Goal: Task Accomplishment & Management: Manage account settings

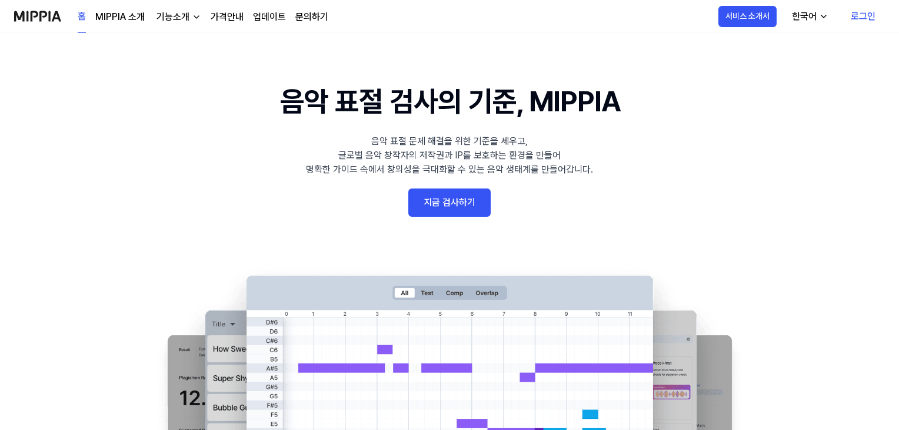
click at [852, 21] on link "로그인" at bounding box center [864, 16] width 44 height 33
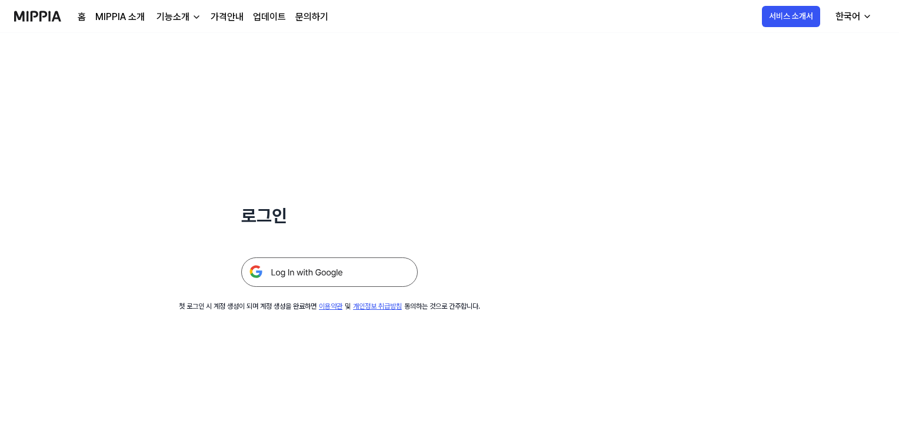
click at [340, 264] on img at bounding box center [329, 271] width 177 height 29
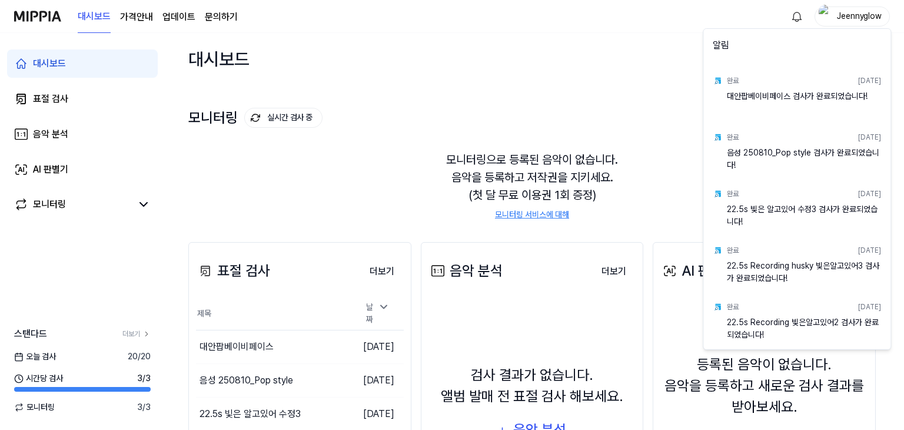
click at [264, 340] on html "대시보드 가격안내 업데이트 문의하기 Jeennyglow 대시보드 표절 검사 음악 분석 AI 판별기 모니터링 스탠다드 더보기 오늘 검사 20 /…" at bounding box center [452, 215] width 904 height 430
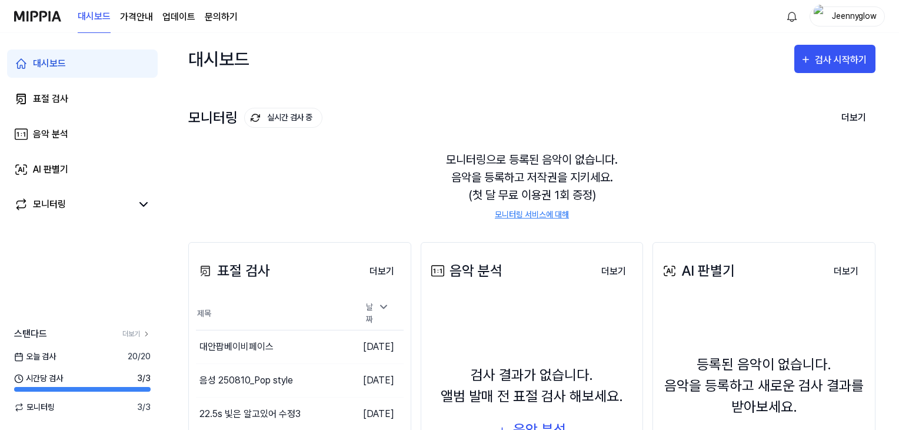
click at [264, 340] on div "대안팝베이비페이스" at bounding box center [237, 347] width 74 height 14
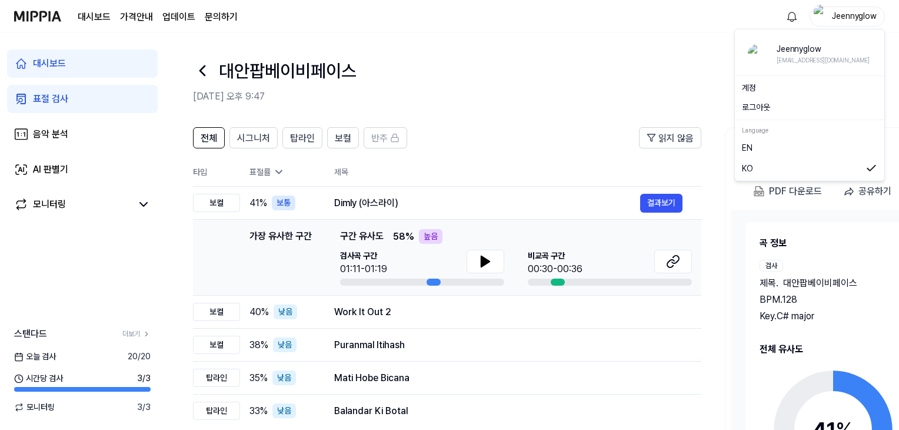
click at [837, 20] on div "Jeennyglow" at bounding box center [855, 15] width 46 height 13
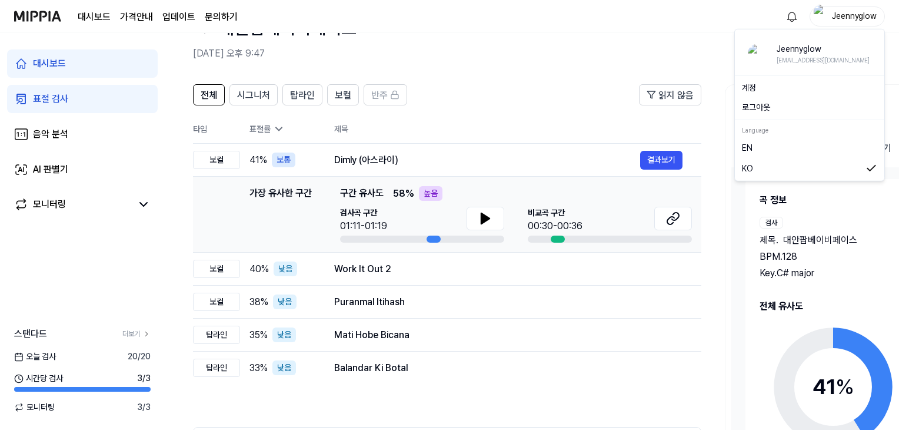
scroll to position [164, 0]
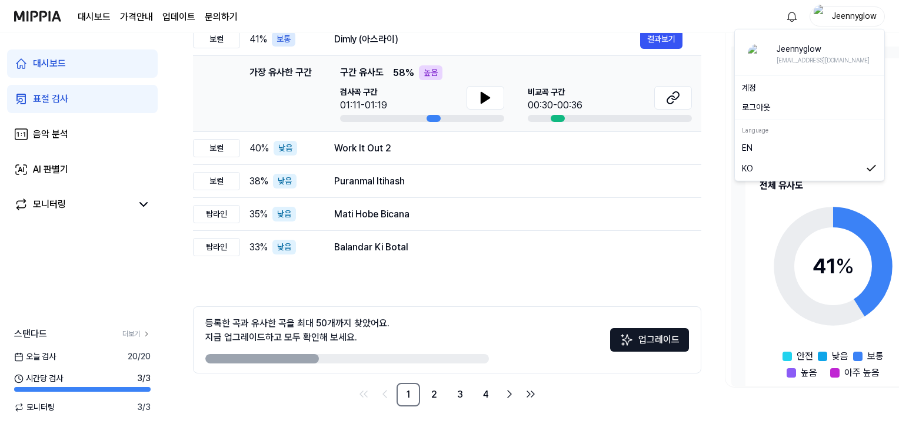
click at [188, 10] on link "업데이트" at bounding box center [178, 17] width 33 height 14
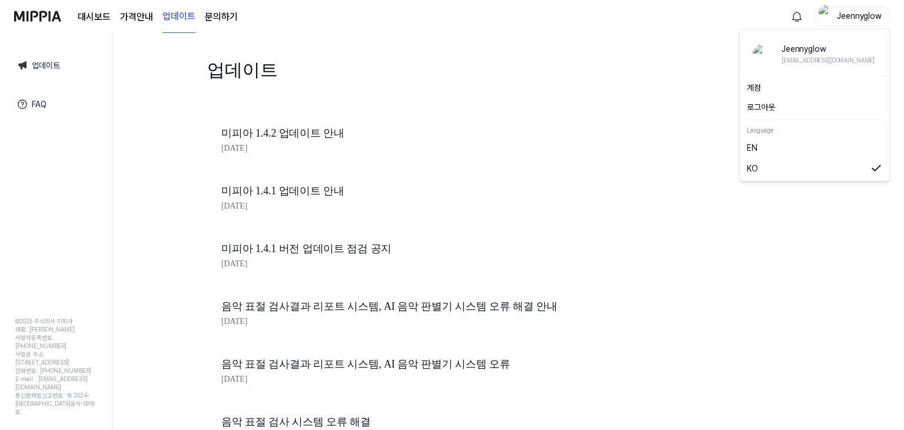
click at [856, 22] on div "Jeennyglow" at bounding box center [859, 15] width 46 height 13
click at [754, 94] on div "계정" at bounding box center [814, 87] width 145 height 19
click at [850, 11] on div "Jeennyglow" at bounding box center [859, 15] width 46 height 13
click at [620, 88] on div "업데이트" at bounding box center [421, 84] width 428 height 56
click at [31, 15] on img at bounding box center [37, 16] width 47 height 32
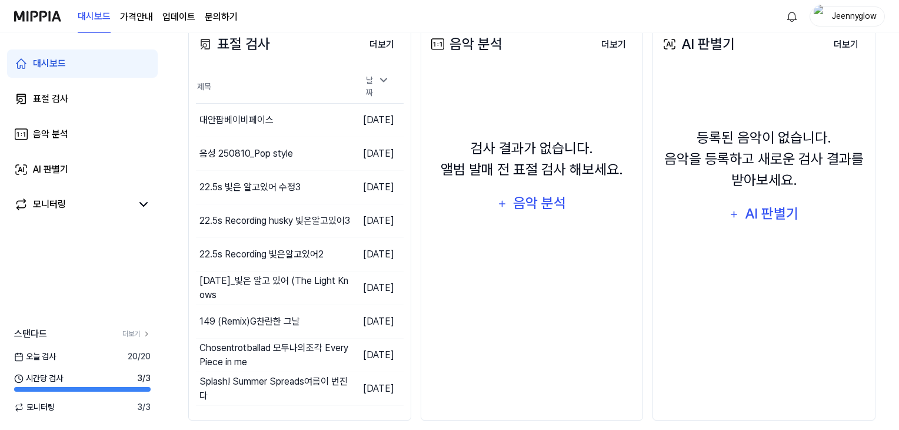
scroll to position [234, 0]
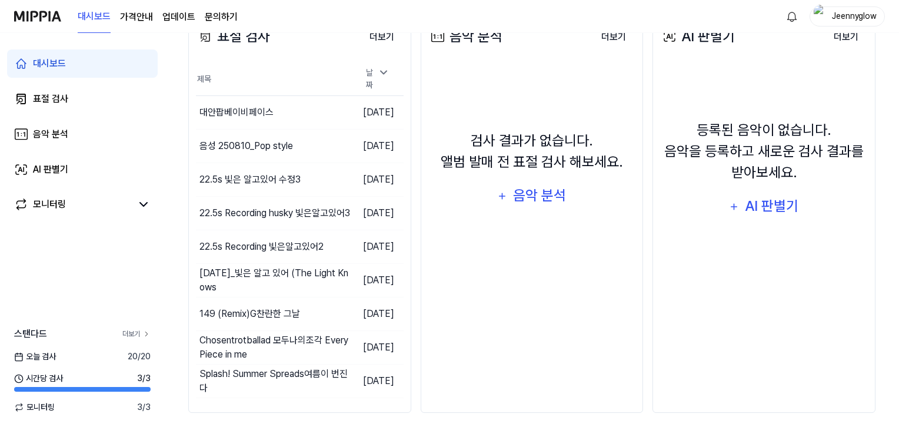
click at [133, 335] on link "더보기" at bounding box center [136, 333] width 28 height 11
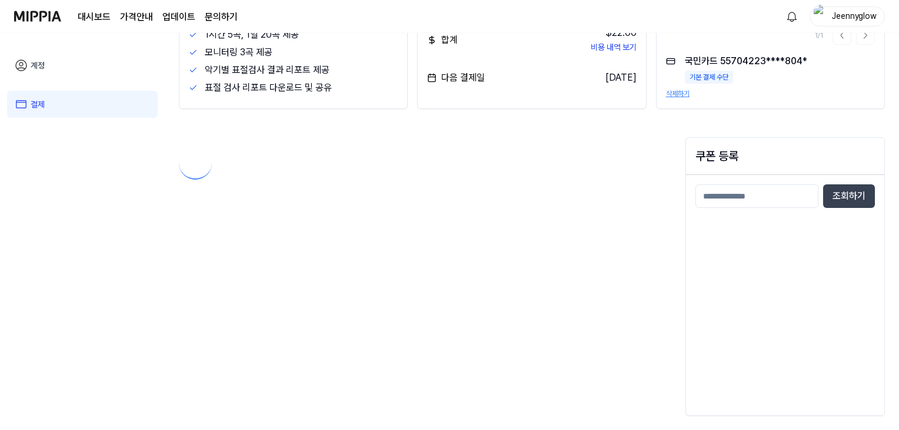
scroll to position [56, 0]
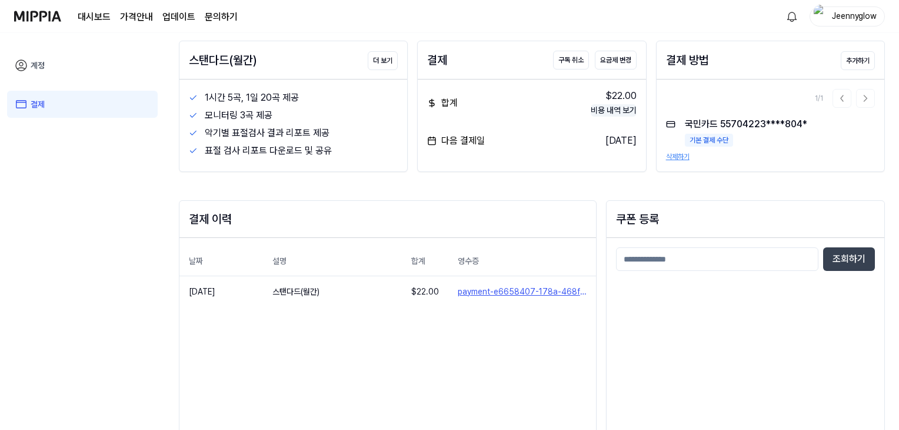
click at [593, 110] on button "비용 내역 보기" at bounding box center [614, 110] width 46 height 12
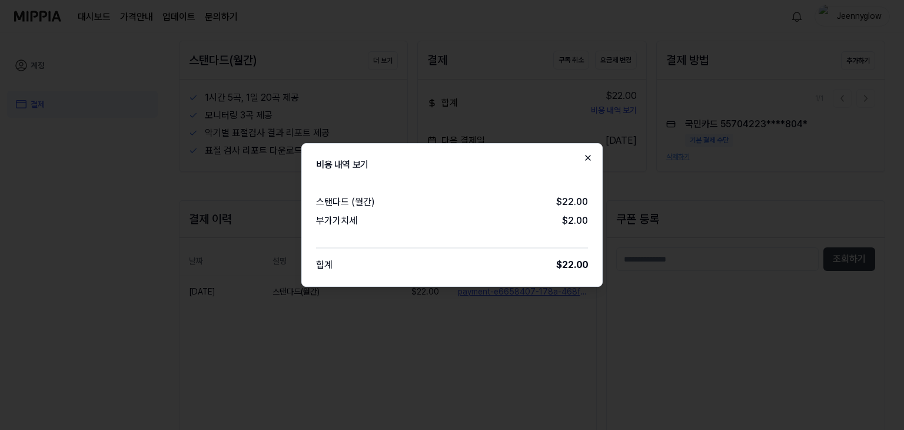
click at [592, 161] on icon "button" at bounding box center [587, 157] width 9 height 9
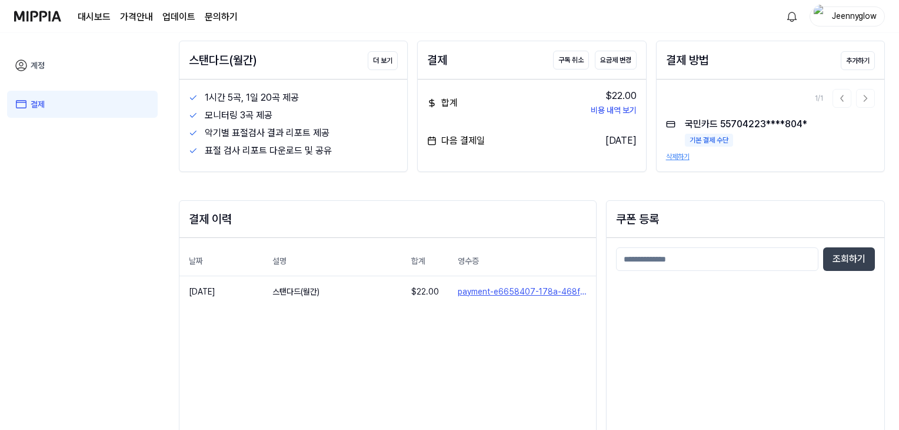
click at [673, 156] on button "삭제하기" at bounding box center [678, 156] width 24 height 11
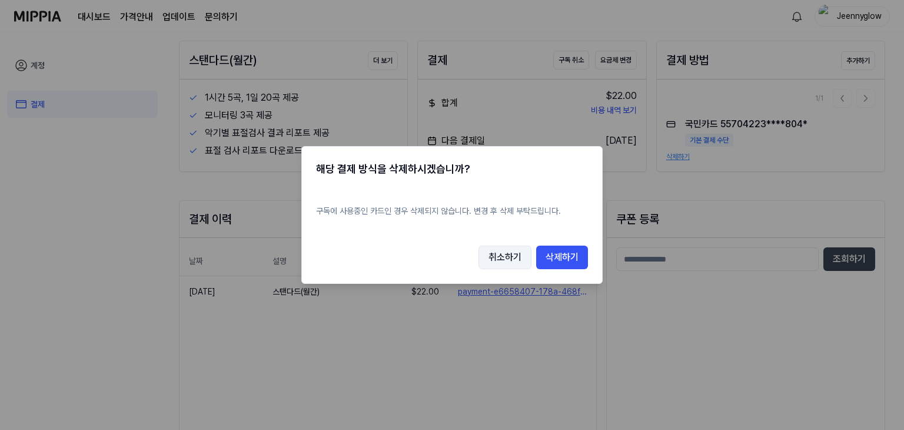
click at [518, 257] on button "취소하기" at bounding box center [504, 257] width 53 height 24
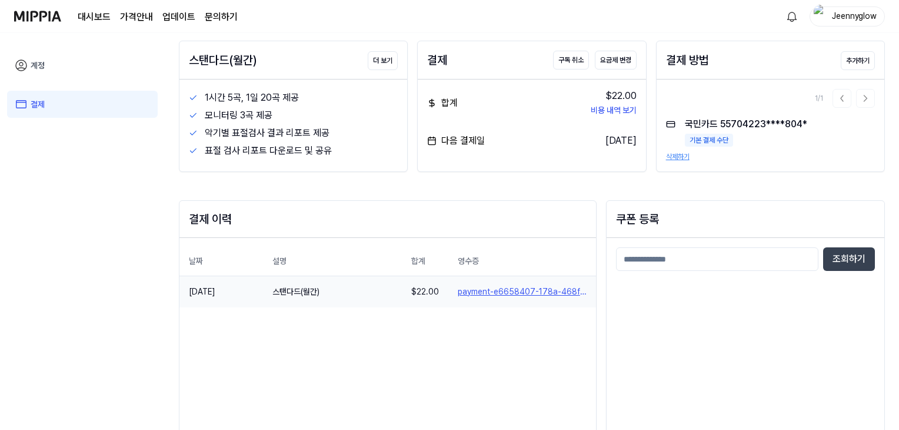
click at [518, 287] on link "payment-e6658407-178a-468f-a3b5-f1698a38feeb" at bounding box center [522, 291] width 129 height 12
click at [630, 110] on button "비용 내역 보기" at bounding box center [614, 110] width 46 height 12
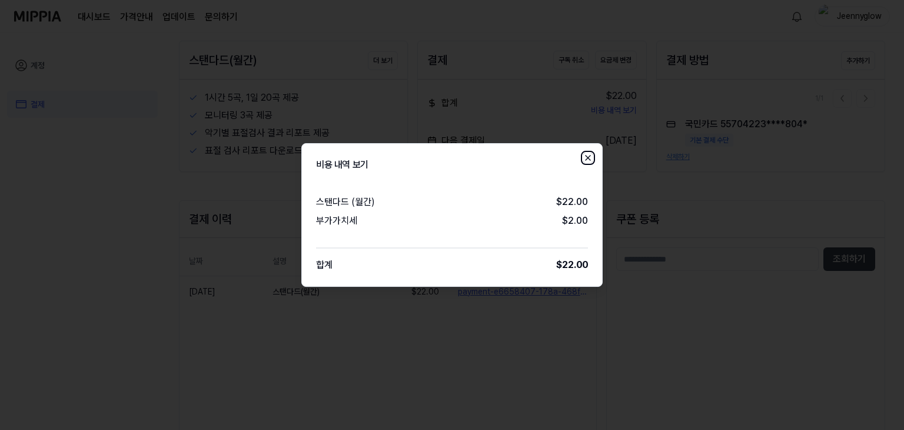
click at [586, 159] on icon "button" at bounding box center [588, 157] width 5 height 5
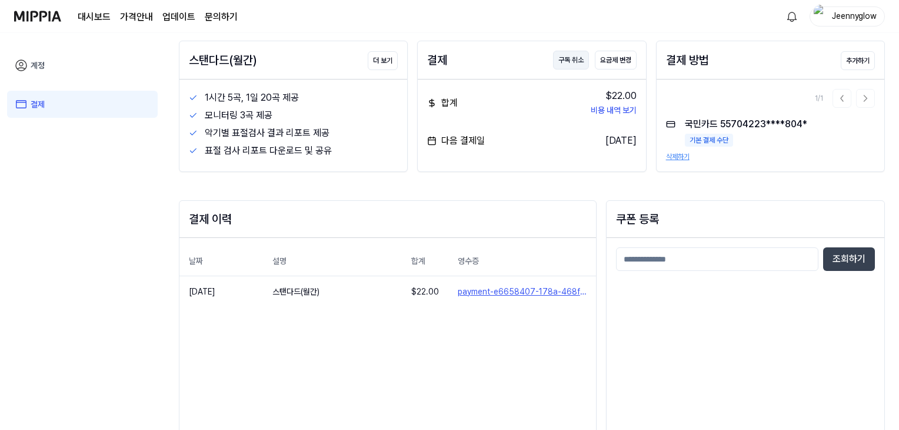
click at [574, 65] on button "구독 취소" at bounding box center [571, 60] width 36 height 19
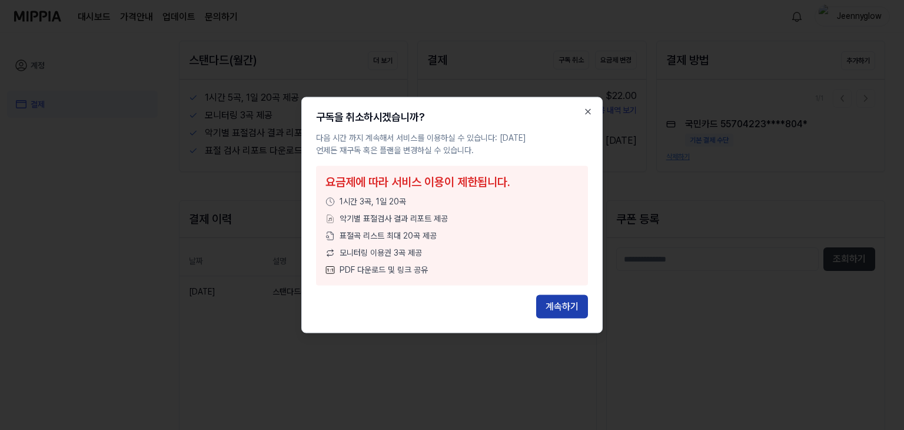
click at [552, 308] on button "계속하기" at bounding box center [562, 307] width 52 height 24
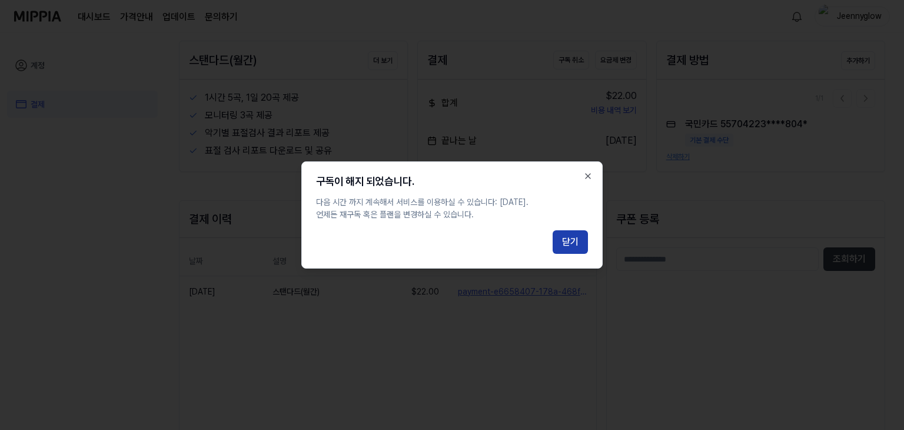
click at [572, 236] on button "닫기" at bounding box center [570, 242] width 35 height 24
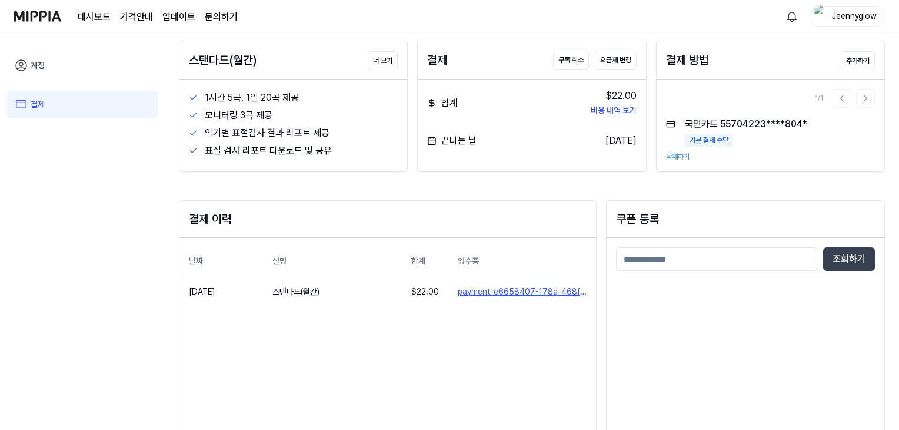
click at [689, 156] on button "삭제하기" at bounding box center [678, 156] width 24 height 11
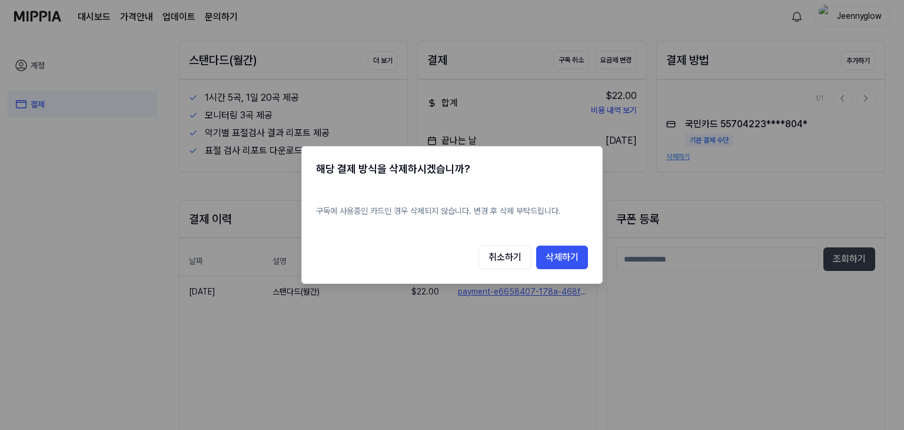
click at [673, 193] on div at bounding box center [452, 215] width 904 height 430
click at [490, 261] on button "취소하기" at bounding box center [504, 257] width 53 height 24
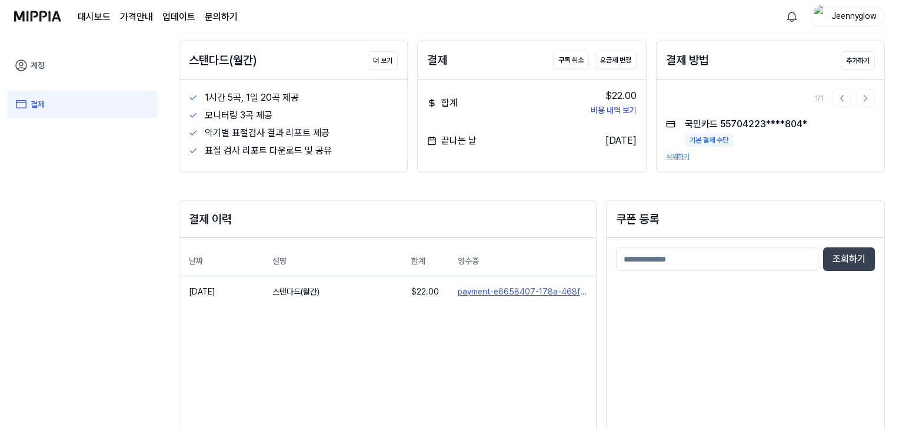
click at [55, 24] on img at bounding box center [37, 16] width 47 height 32
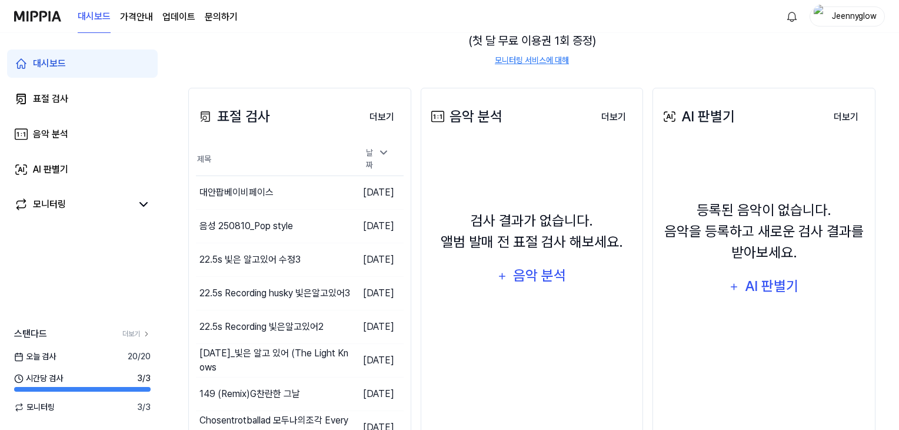
scroll to position [177, 0]
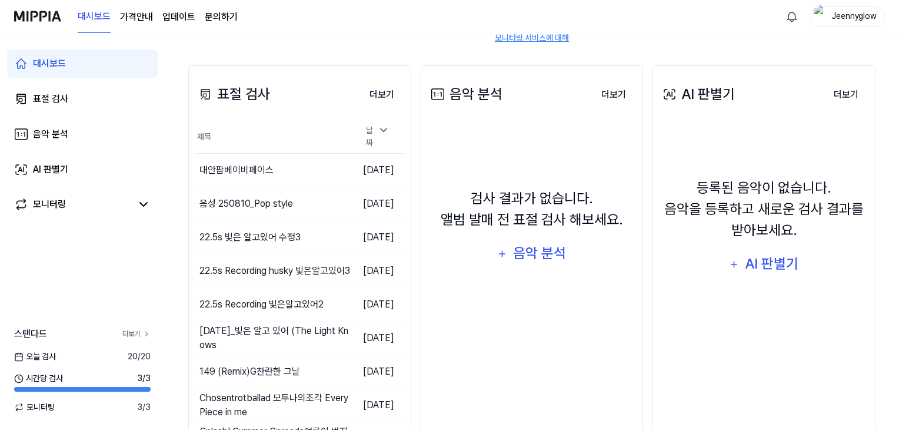
click at [136, 333] on link "더보기" at bounding box center [136, 333] width 28 height 11
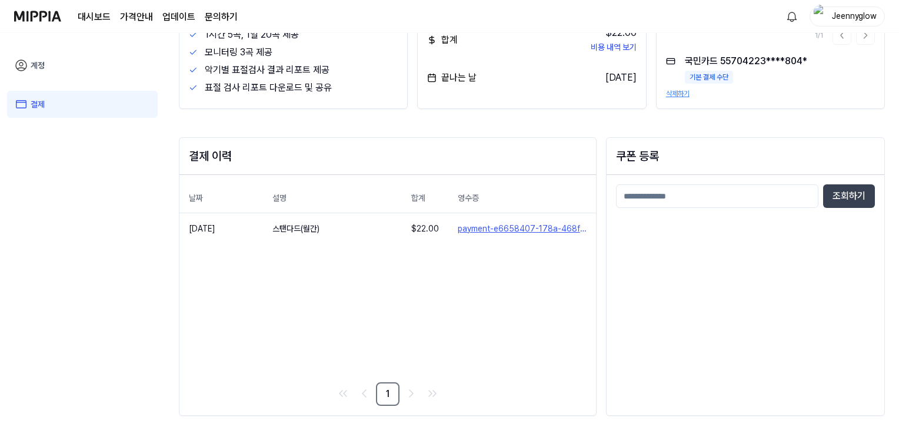
scroll to position [56, 0]
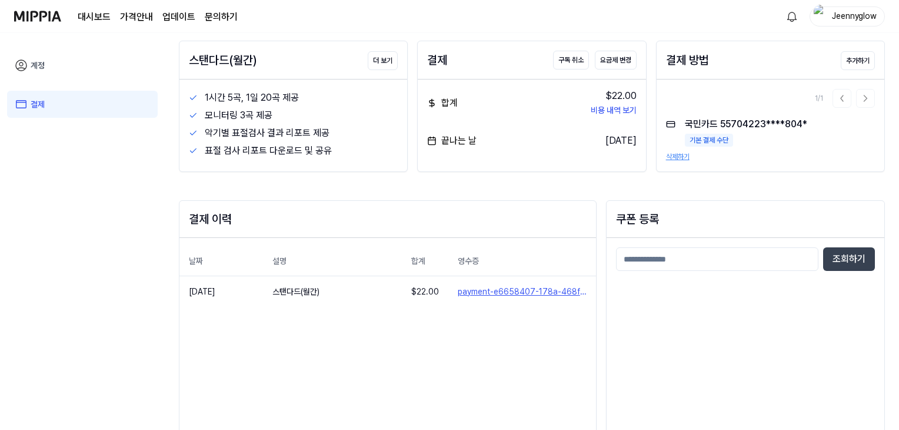
click at [29, 17] on img at bounding box center [37, 16] width 47 height 32
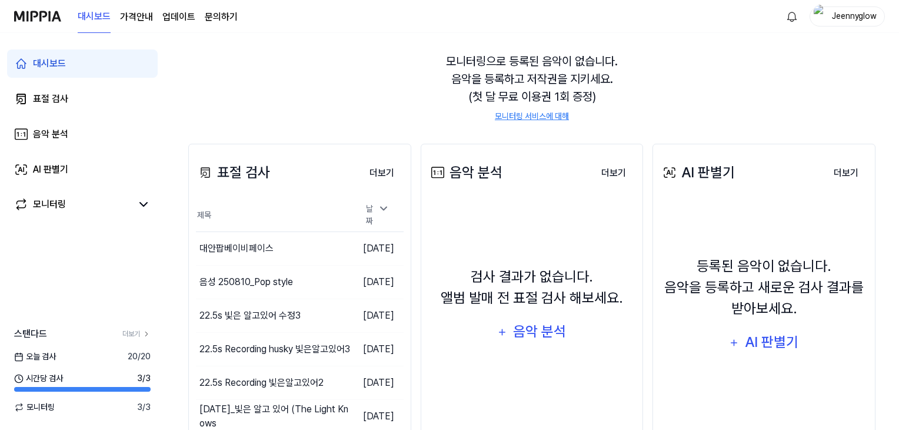
scroll to position [234, 0]
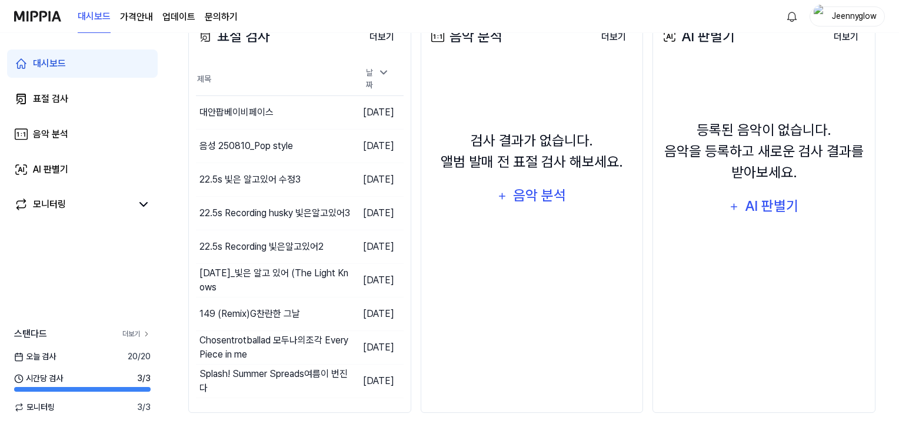
click at [127, 335] on link "더보기" at bounding box center [136, 333] width 28 height 11
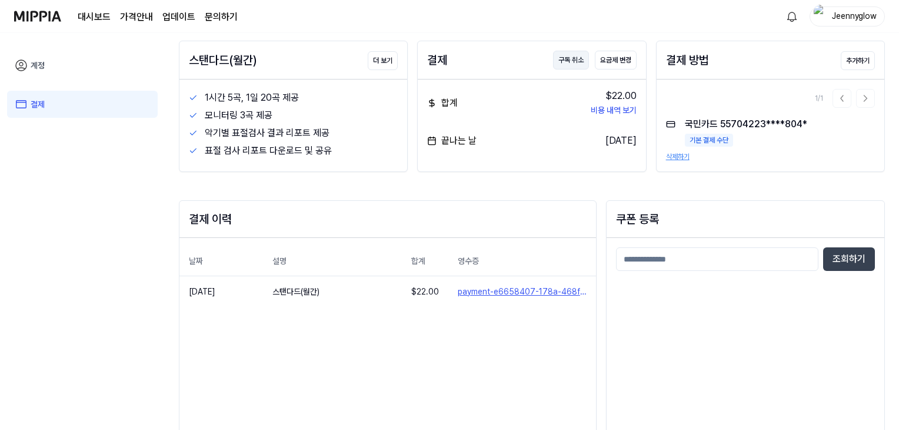
click at [567, 64] on button "구독 취소" at bounding box center [571, 60] width 36 height 19
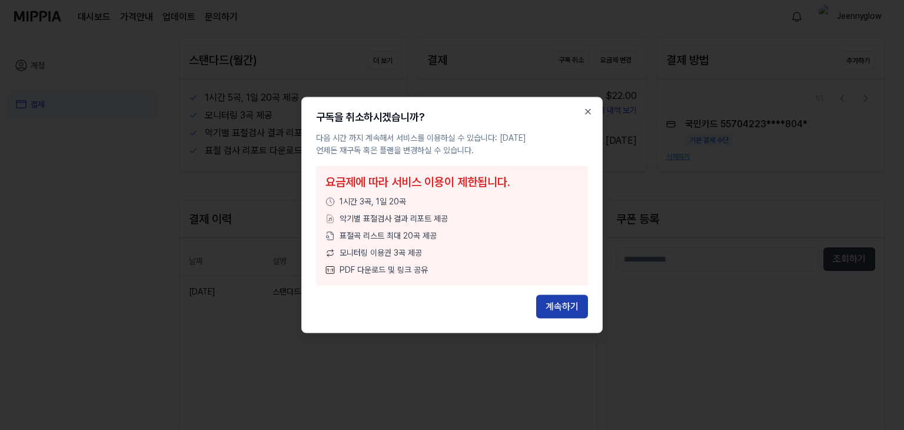
click at [556, 298] on button "계속하기" at bounding box center [562, 307] width 52 height 24
click at [562, 314] on button "계속하기" at bounding box center [562, 307] width 52 height 24
click at [563, 311] on button "계속하기" at bounding box center [562, 307] width 52 height 24
click at [586, 114] on icon "button" at bounding box center [587, 111] width 9 height 9
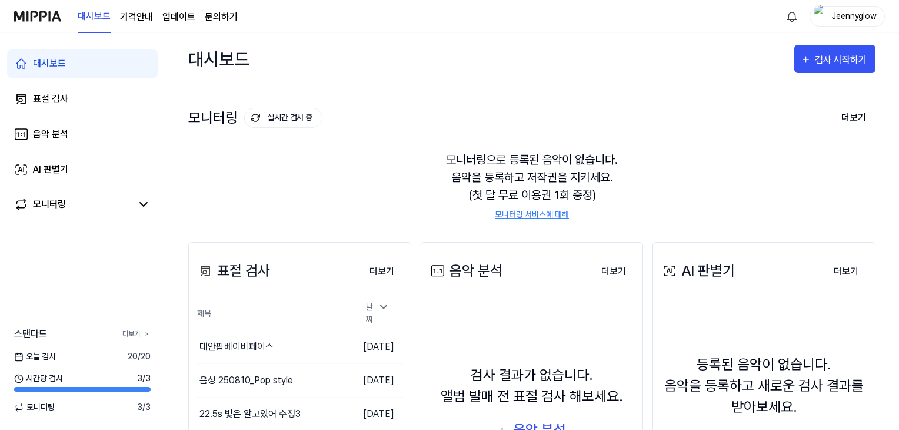
click at [128, 333] on link "더보기" at bounding box center [136, 333] width 28 height 11
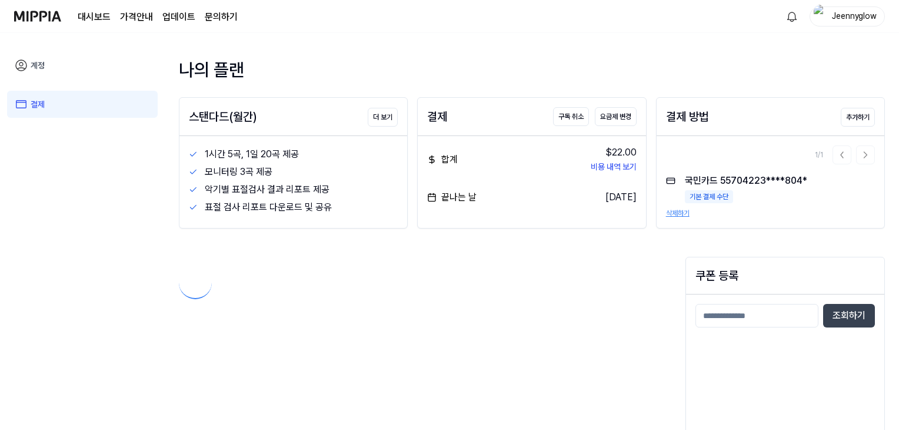
scroll to position [56, 0]
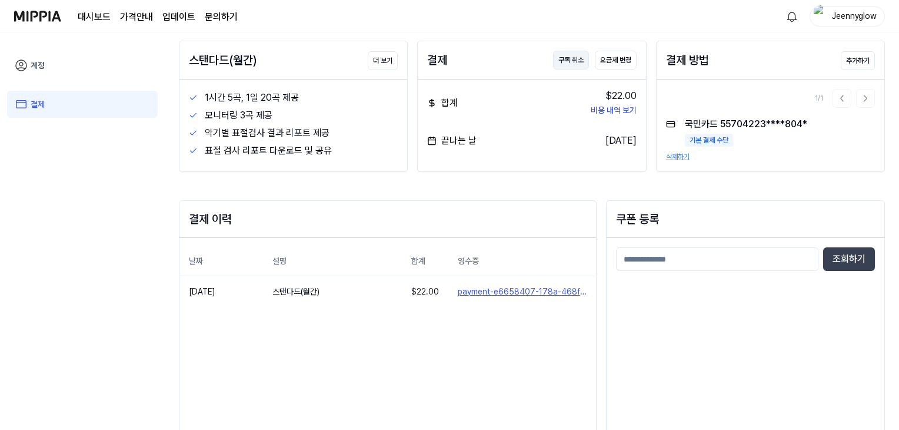
click at [564, 58] on button "구독 취소" at bounding box center [571, 60] width 36 height 19
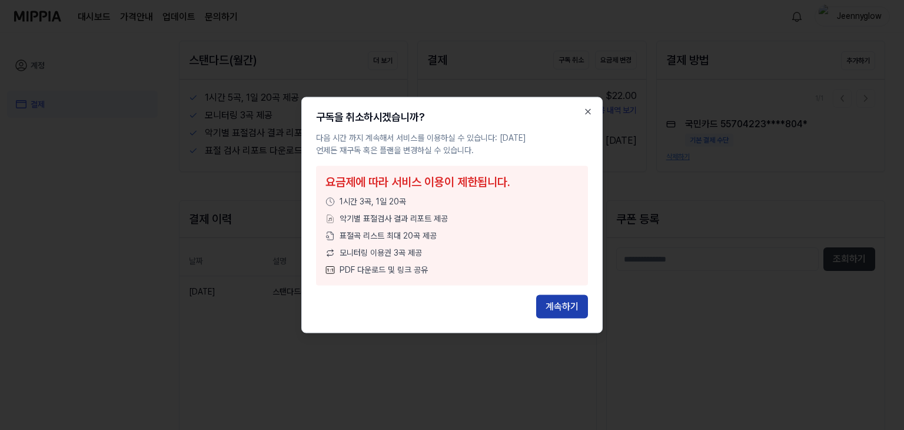
click at [567, 305] on button "계속하기" at bounding box center [562, 307] width 52 height 24
click at [590, 111] on icon "button" at bounding box center [587, 111] width 9 height 9
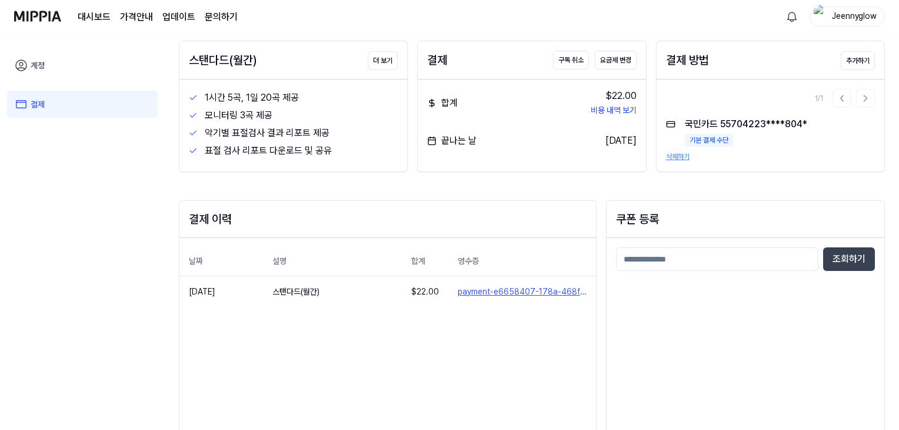
click at [674, 155] on button "삭제하기" at bounding box center [678, 156] width 24 height 11
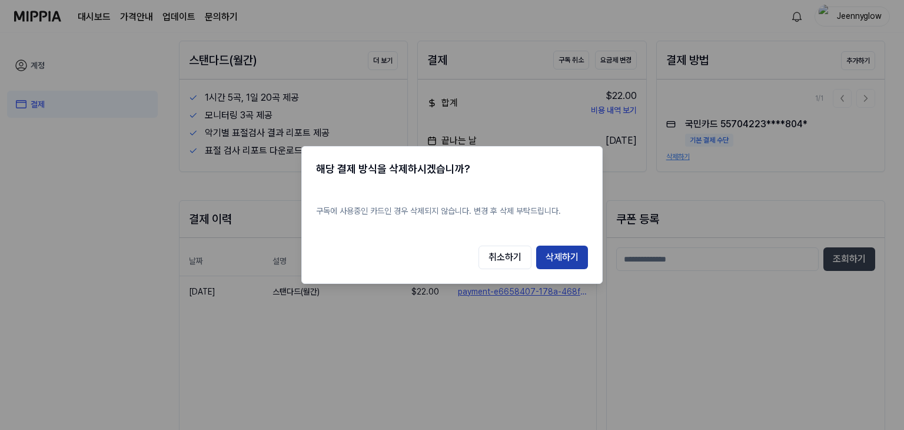
click at [580, 251] on button "삭제하기" at bounding box center [562, 257] width 52 height 24
click at [505, 257] on button "취소하기" at bounding box center [504, 257] width 53 height 24
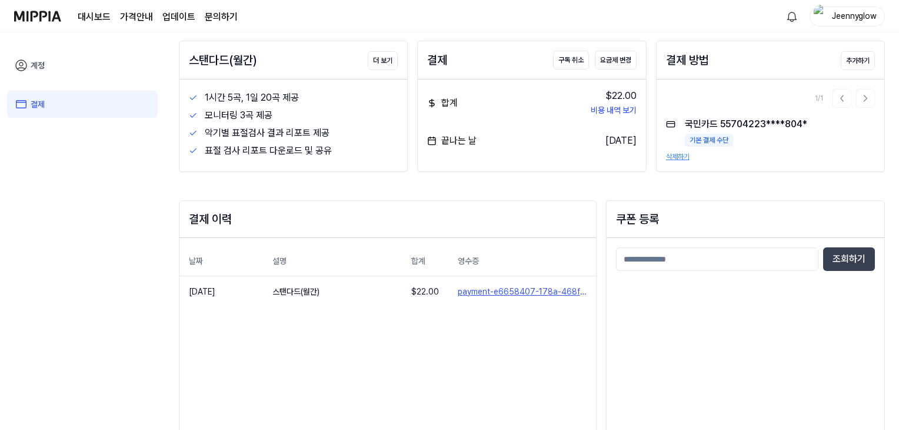
click at [36, 67] on link "계정" at bounding box center [82, 65] width 151 height 27
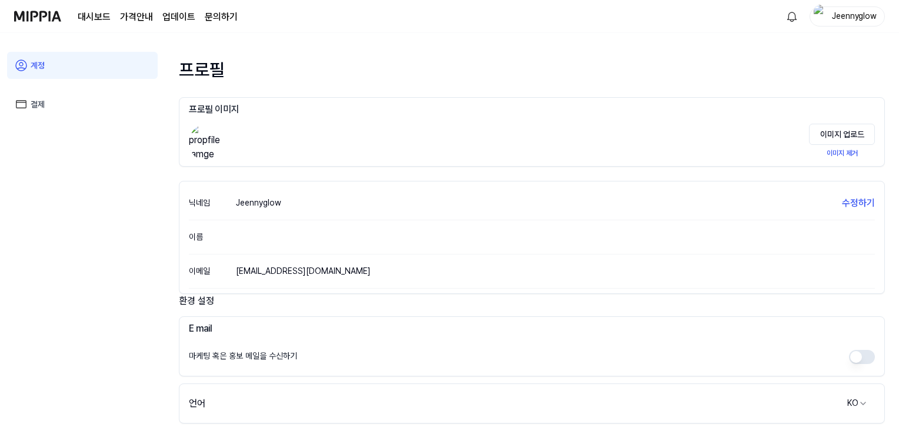
click at [214, 16] on link "문의하기" at bounding box center [221, 17] width 33 height 14
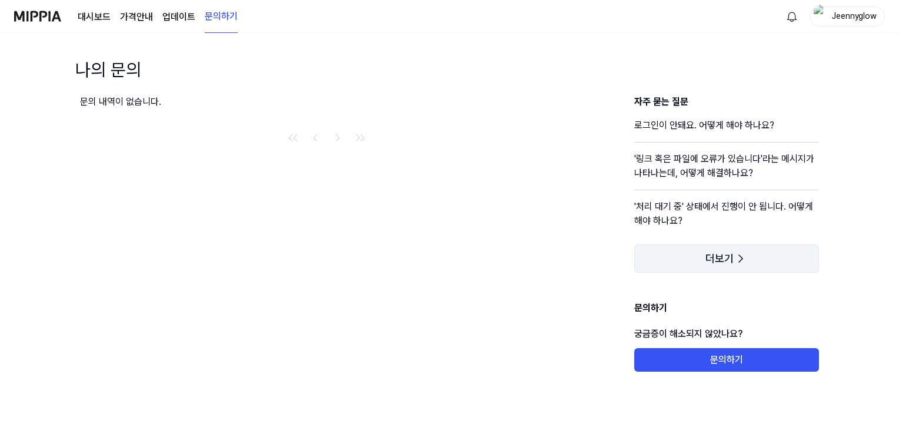
click at [732, 254] on span "더보기" at bounding box center [720, 258] width 28 height 12
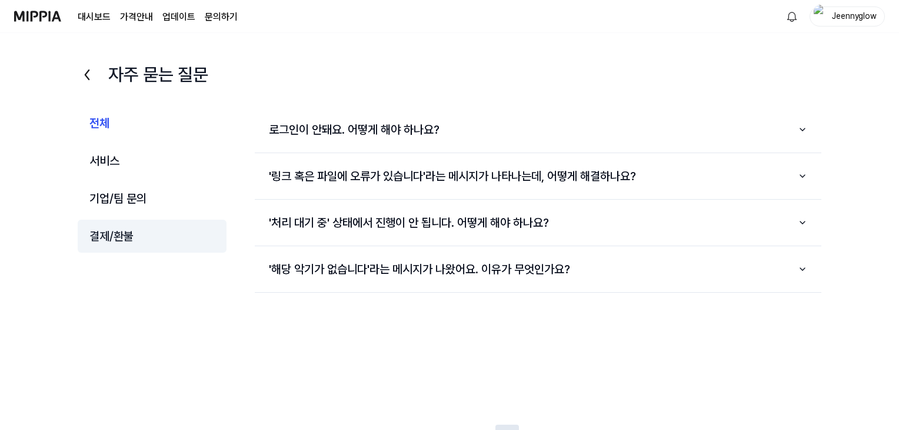
click at [121, 234] on button "결제/환불" at bounding box center [152, 236] width 149 height 33
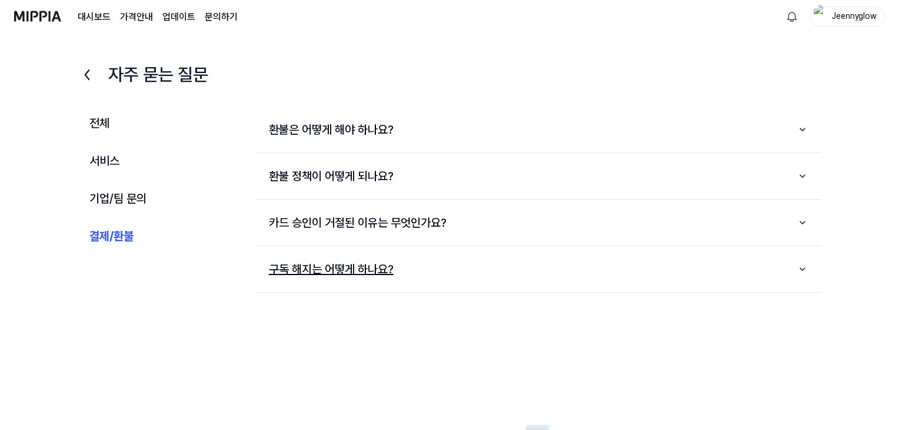
click at [384, 281] on button "구독 해지는 어떻게 하나요?" at bounding box center [538, 269] width 567 height 36
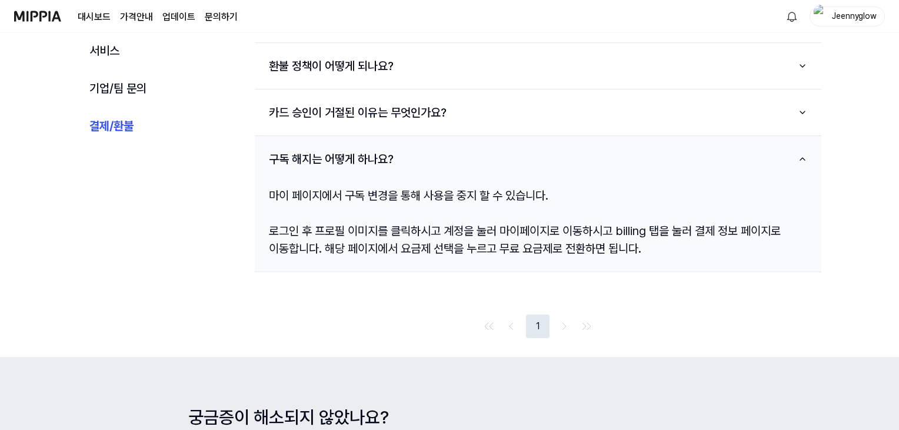
scroll to position [118, 0]
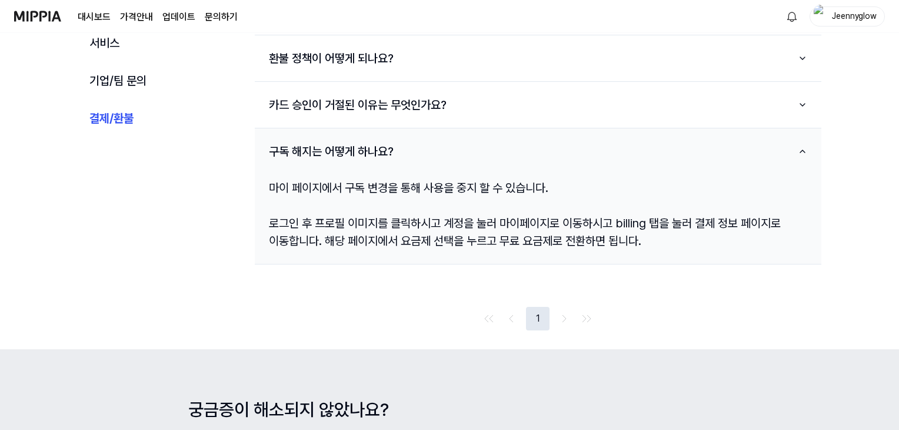
click at [835, 15] on div "Jeennyglow" at bounding box center [855, 15] width 46 height 13
click at [187, 270] on div "전체 서비스 기업/팀 문의 결제/환불" at bounding box center [152, 159] width 149 height 341
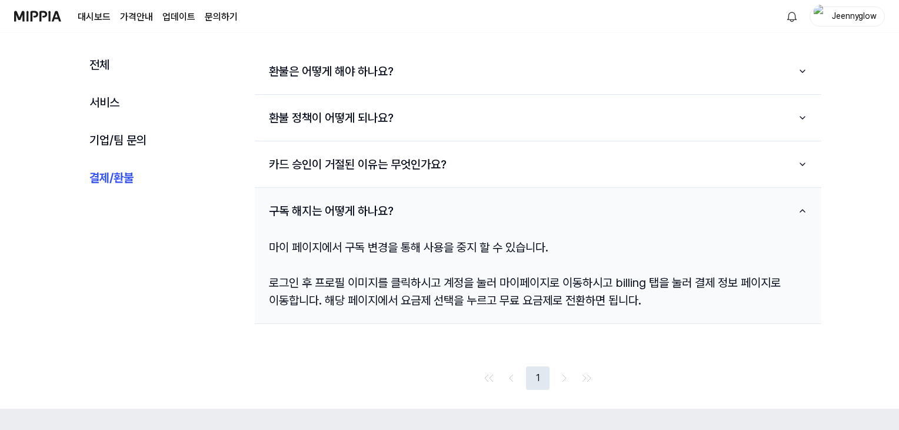
scroll to position [0, 0]
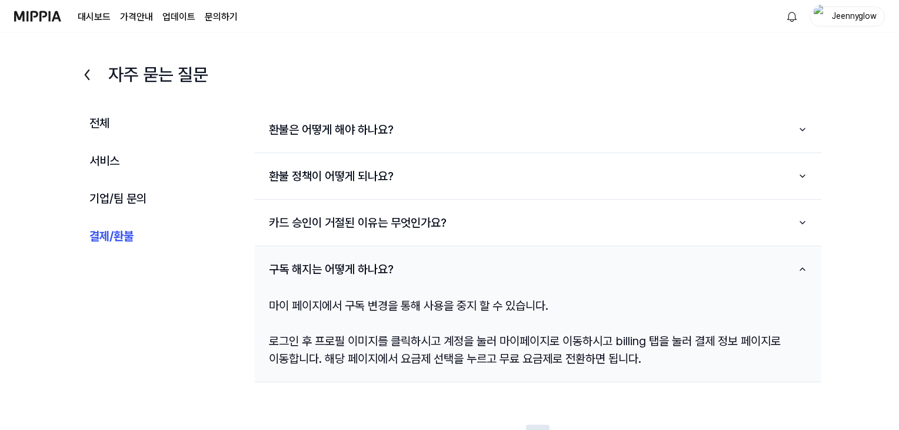
click at [38, 16] on img at bounding box center [37, 16] width 47 height 32
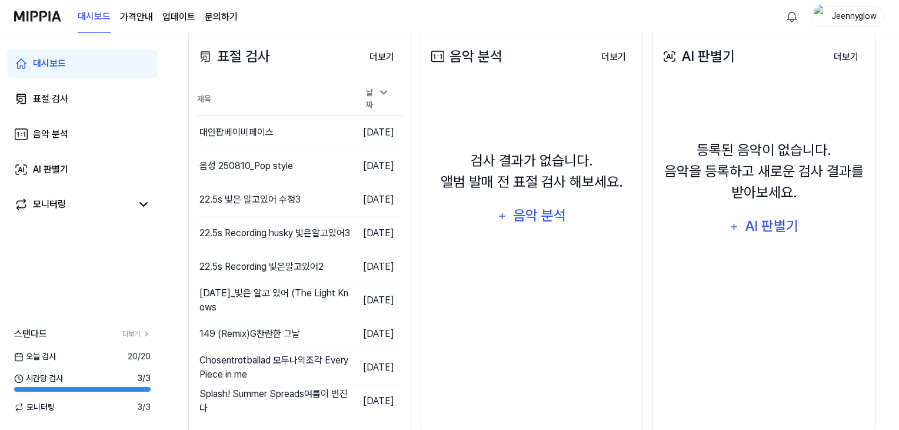
scroll to position [234, 0]
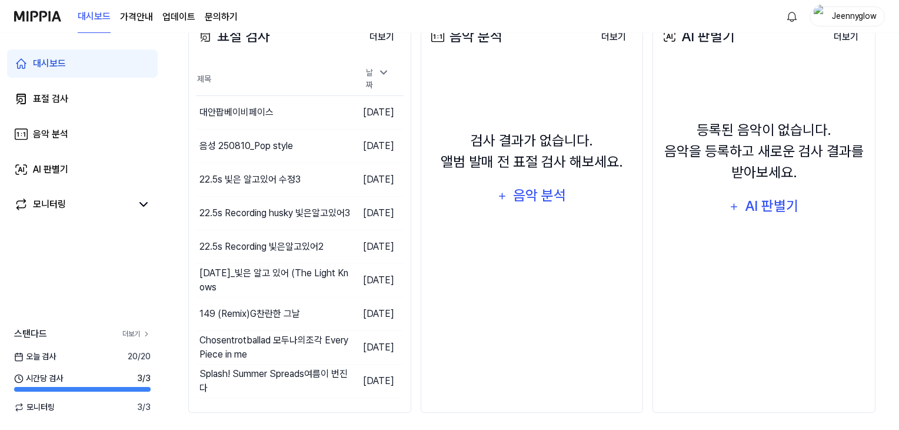
click at [130, 329] on link "더보기" at bounding box center [136, 333] width 28 height 11
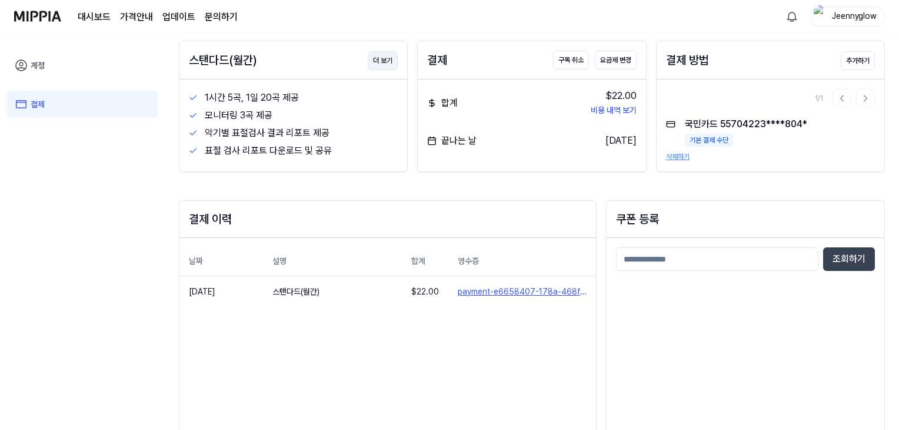
click at [383, 61] on button "더 보기" at bounding box center [383, 60] width 30 height 19
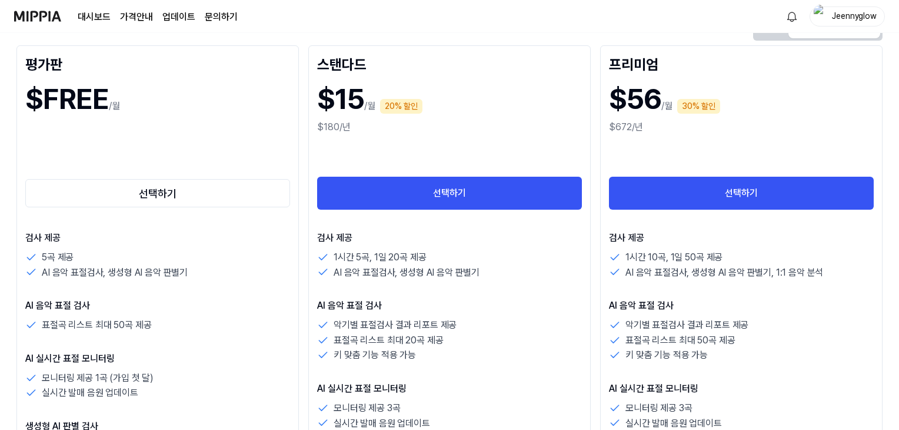
scroll to position [177, 0]
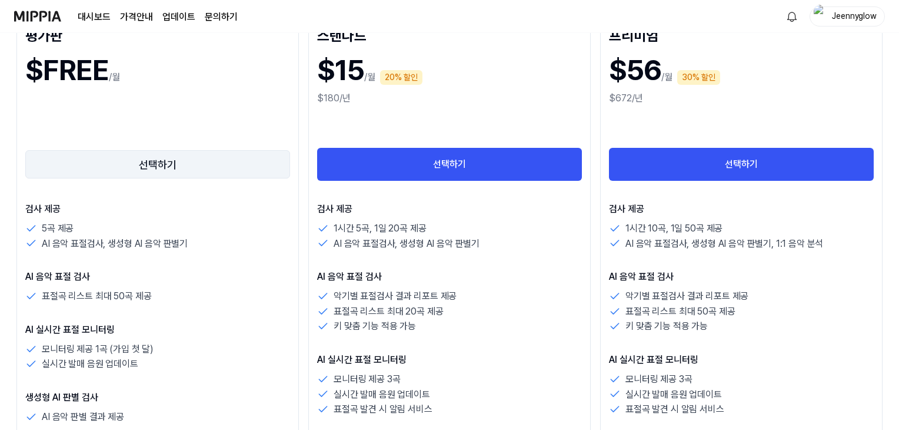
click at [244, 165] on button "선택하기" at bounding box center [157, 164] width 265 height 28
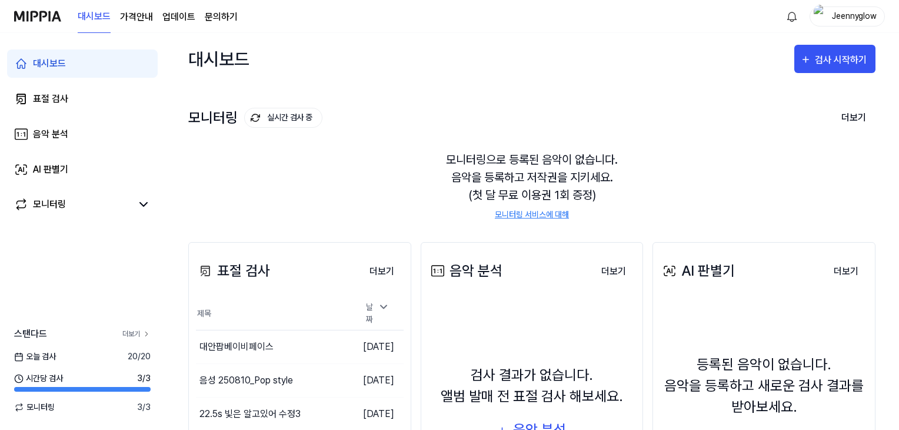
click at [129, 328] on link "더보기" at bounding box center [136, 333] width 28 height 11
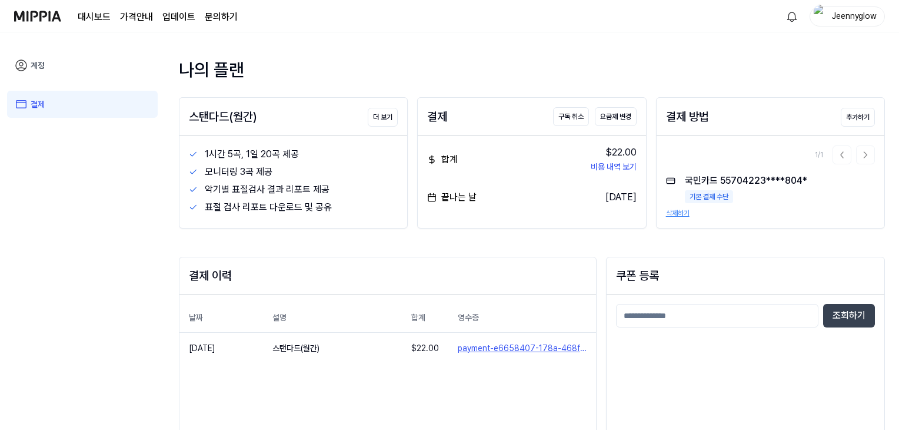
click at [25, 94] on link "결제" at bounding box center [82, 104] width 151 height 27
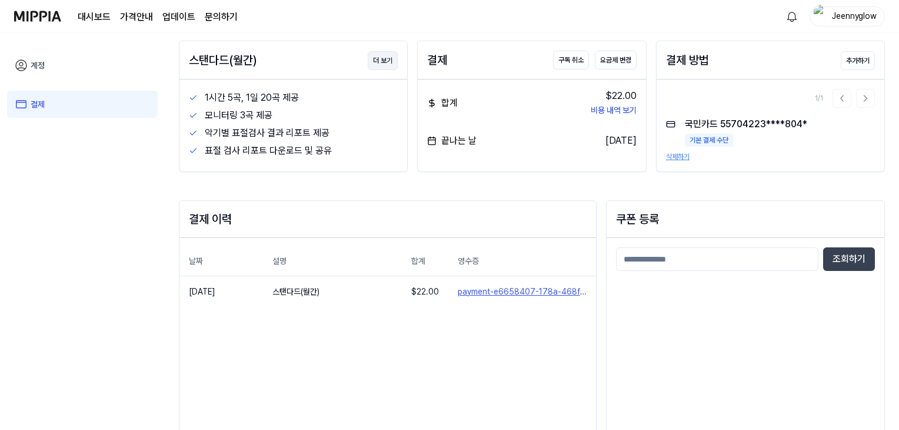
click at [379, 62] on button "더 보기" at bounding box center [383, 60] width 30 height 19
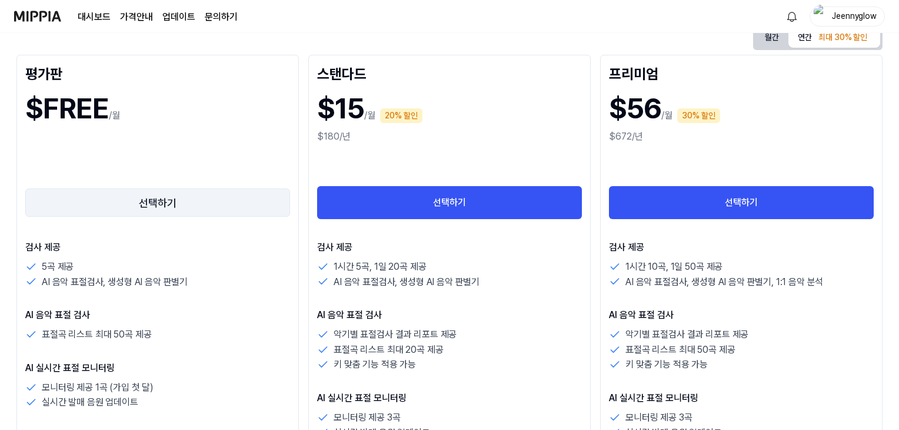
scroll to position [118, 0]
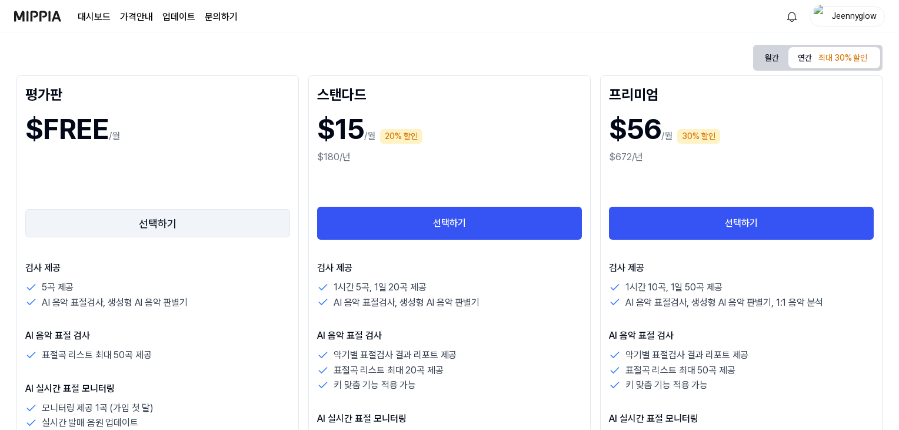
click at [189, 222] on button "선택하기" at bounding box center [157, 223] width 265 height 28
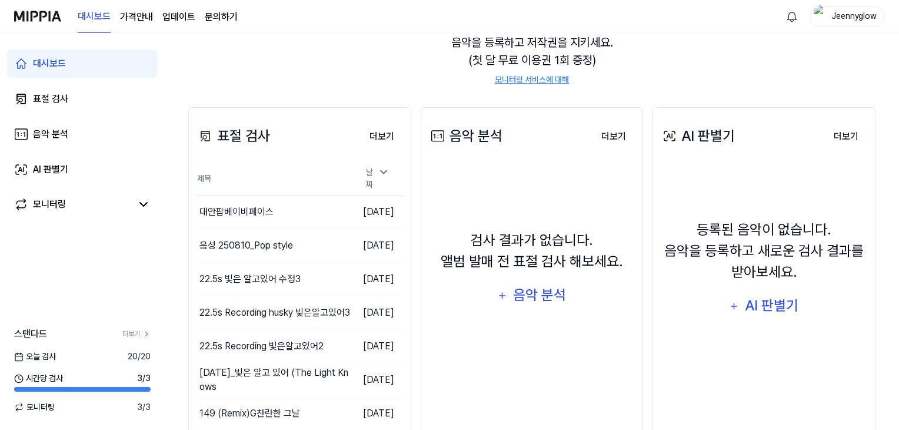
scroll to position [234, 0]
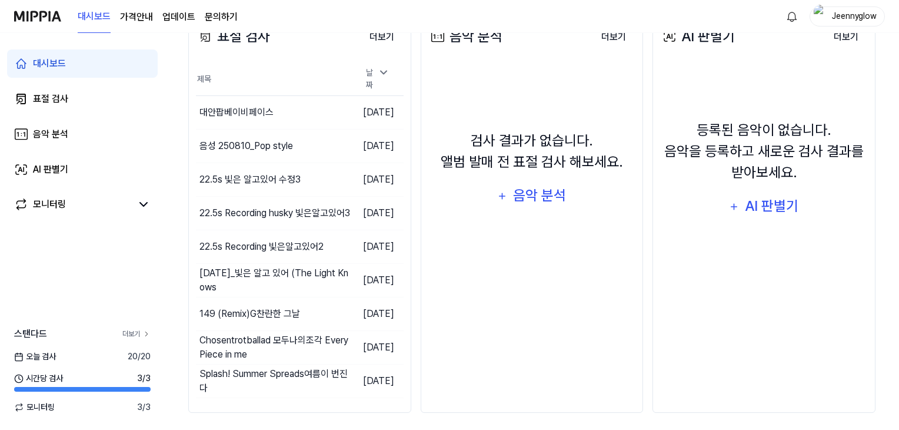
click at [128, 330] on link "더보기" at bounding box center [136, 333] width 28 height 11
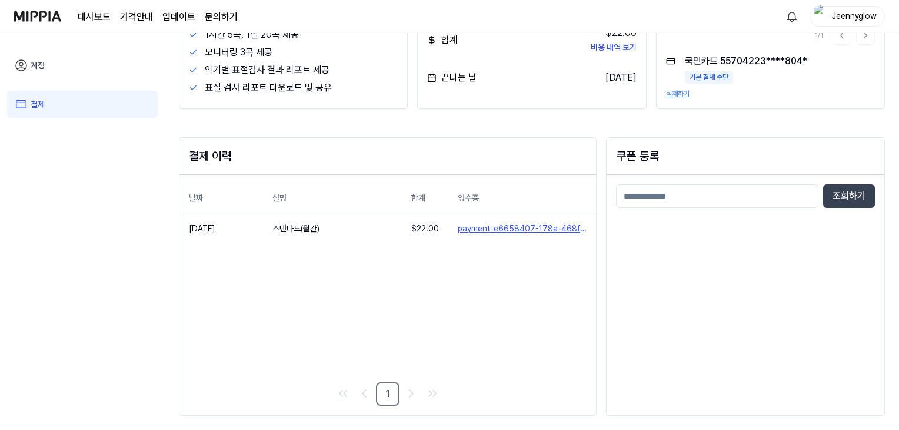
scroll to position [56, 0]
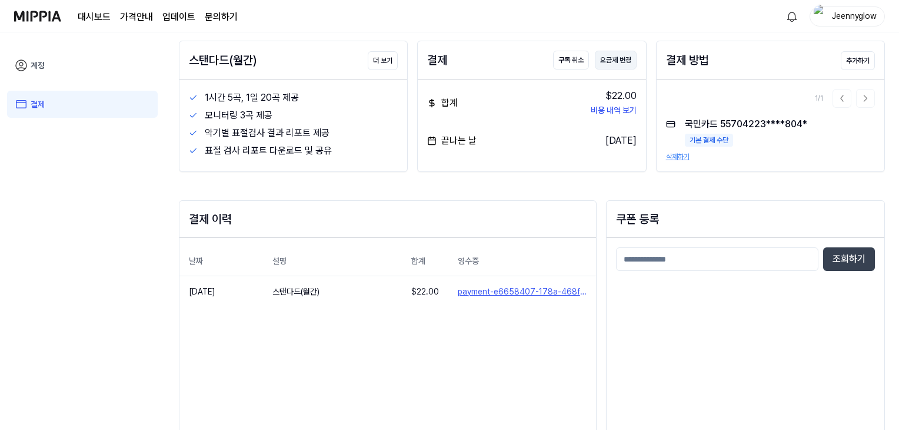
click at [619, 58] on button "요금제 변경" at bounding box center [616, 60] width 42 height 19
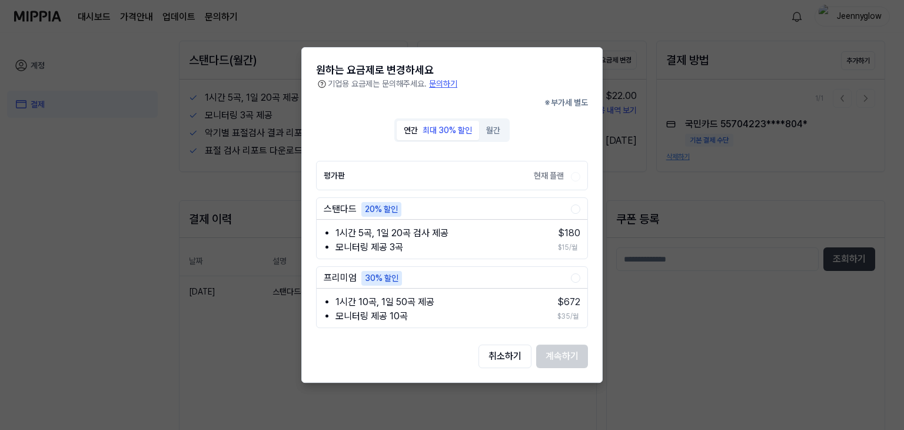
click at [533, 172] on div "현재 플랜" at bounding box center [548, 175] width 37 height 11
click at [501, 135] on button "월간" at bounding box center [493, 130] width 28 height 19
click at [493, 177] on label "평가판 현재 플랜" at bounding box center [447, 176] width 247 height 28
click at [504, 361] on button "취소하기" at bounding box center [504, 356] width 53 height 24
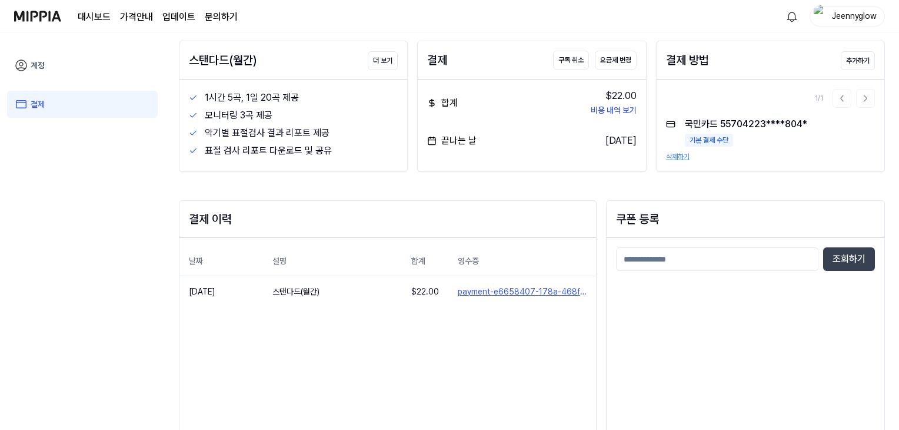
click at [504, 361] on div "날짜 설명 합계 영수증 [DATE] 스탠다드(월간) $ 22.00 payment-e6658407-178a-468f-a3b5-f1698a38fe…" at bounding box center [387, 358] width 417 height 240
click at [578, 62] on button "구독 취소" at bounding box center [571, 60] width 36 height 19
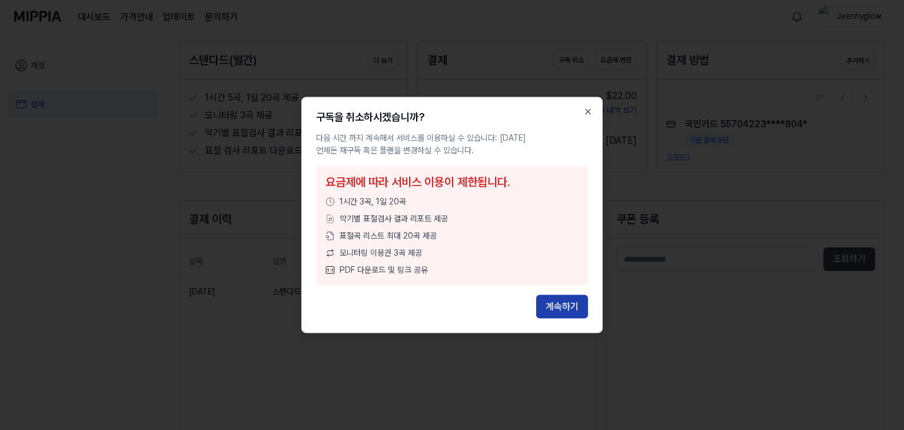
click at [550, 305] on button "계속하기" at bounding box center [562, 307] width 52 height 24
click at [585, 109] on icon "button" at bounding box center [587, 111] width 9 height 9
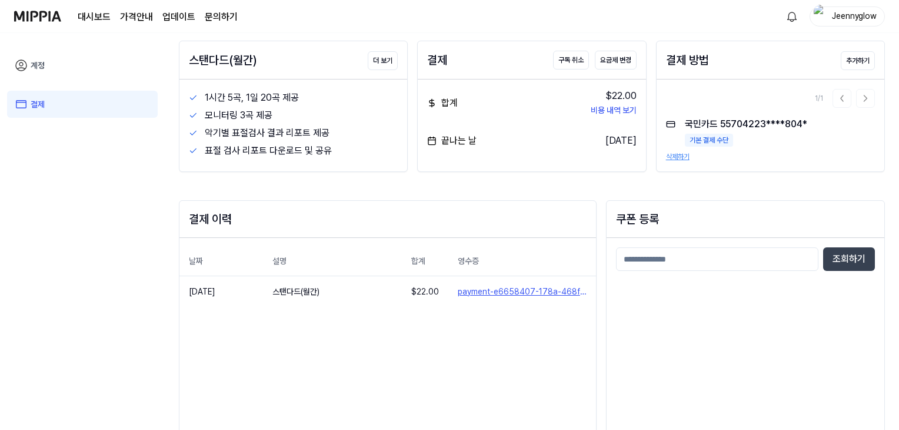
click at [682, 153] on button "삭제하기" at bounding box center [678, 156] width 24 height 11
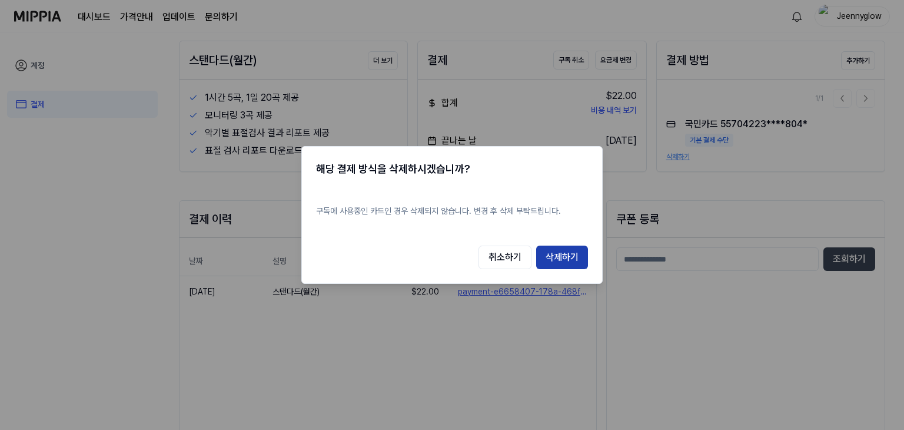
click at [581, 260] on button "삭제하기" at bounding box center [562, 257] width 52 height 24
click at [574, 253] on button "삭제하기" at bounding box center [562, 257] width 52 height 24
click at [573, 254] on button "삭제하기" at bounding box center [562, 257] width 52 height 24
click at [728, 205] on div at bounding box center [452, 215] width 904 height 430
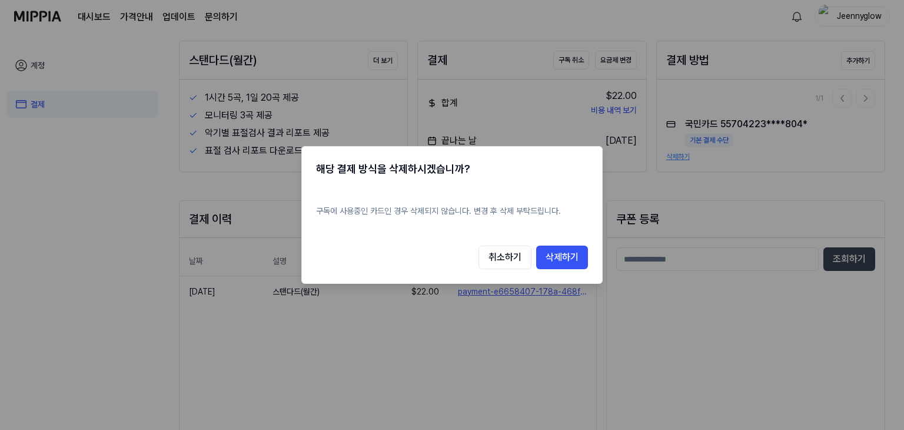
click at [730, 203] on div at bounding box center [452, 215] width 904 height 430
click at [500, 256] on button "취소하기" at bounding box center [504, 257] width 53 height 24
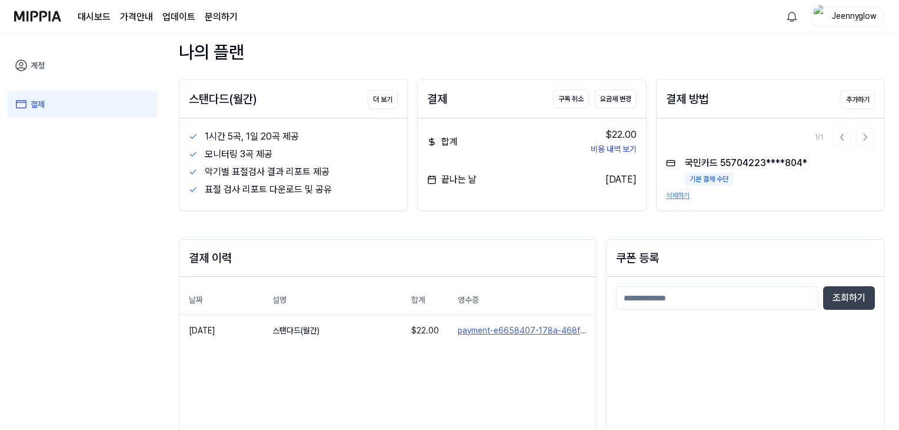
scroll to position [0, 0]
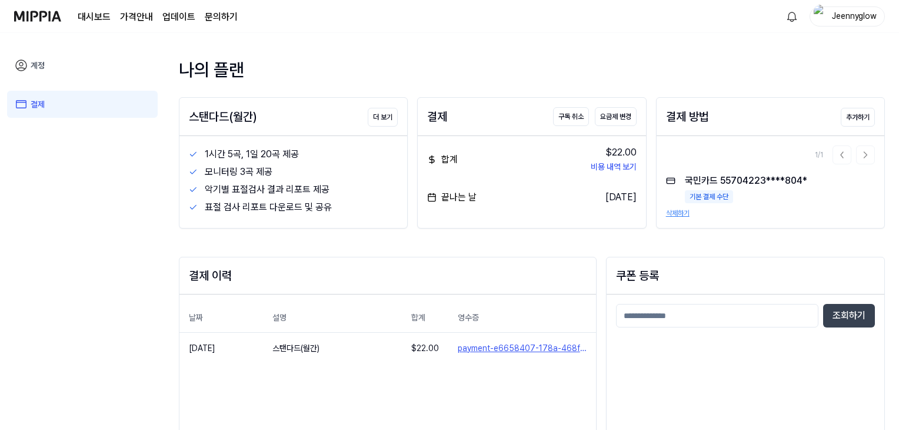
click at [228, 13] on link "문의하기" at bounding box center [221, 17] width 33 height 14
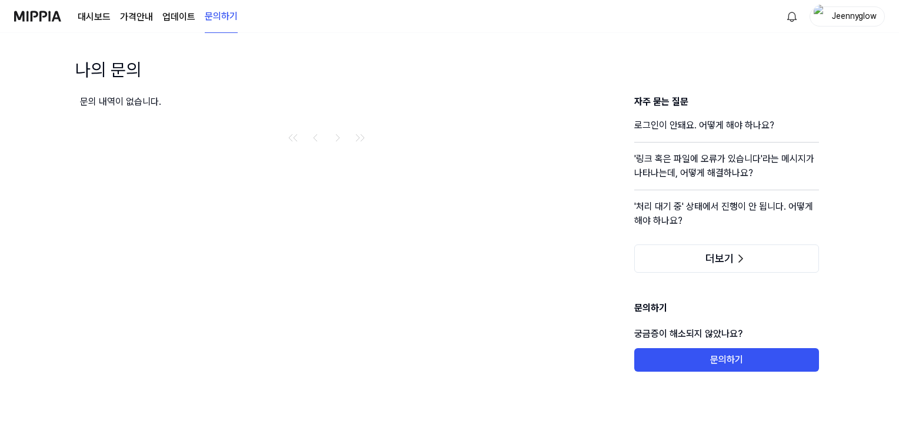
click at [736, 377] on div "문의 내역이 없습니다. 자주 묻는 질문 로그인이 안돼요. 어떻게 해야 하나요? '링크 혹은 파일에 오류가 있습니다'라는 메시지가 나타나는데, …" at bounding box center [449, 258] width 786 height 327
click at [744, 363] on button "문의하기" at bounding box center [726, 360] width 185 height 24
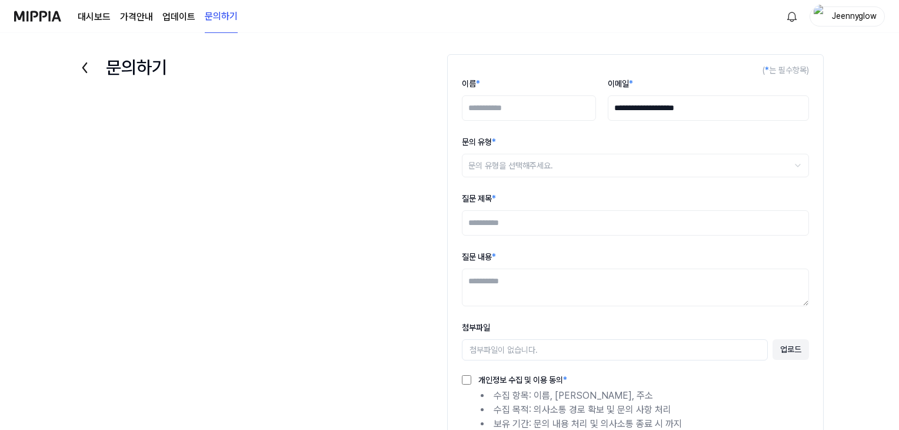
click at [580, 109] on input "이름 *" at bounding box center [529, 107] width 134 height 25
type input "*"
click at [583, 104] on input "***" at bounding box center [529, 107] width 134 height 25
type input "**"
click at [560, 161] on html "**********" at bounding box center [449, 215] width 899 height 430
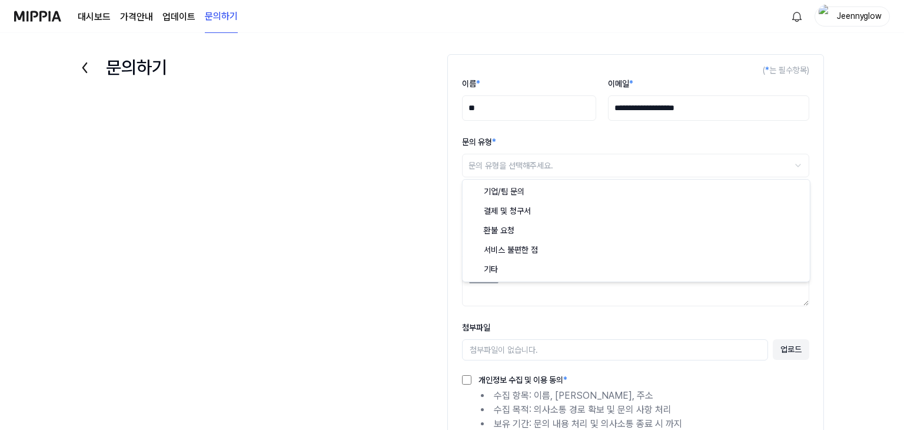
select select "*******"
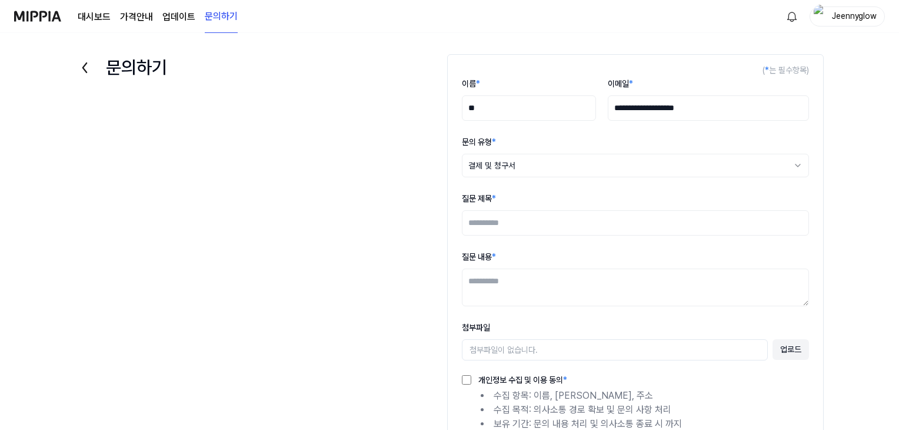
click at [511, 224] on input "질문 제목 *" at bounding box center [635, 222] width 347 height 25
click at [496, 223] on input "**********" at bounding box center [635, 222] width 347 height 25
type input "**********"
click at [499, 278] on textarea "질문 내용 *" at bounding box center [635, 287] width 347 height 38
type textarea "*"
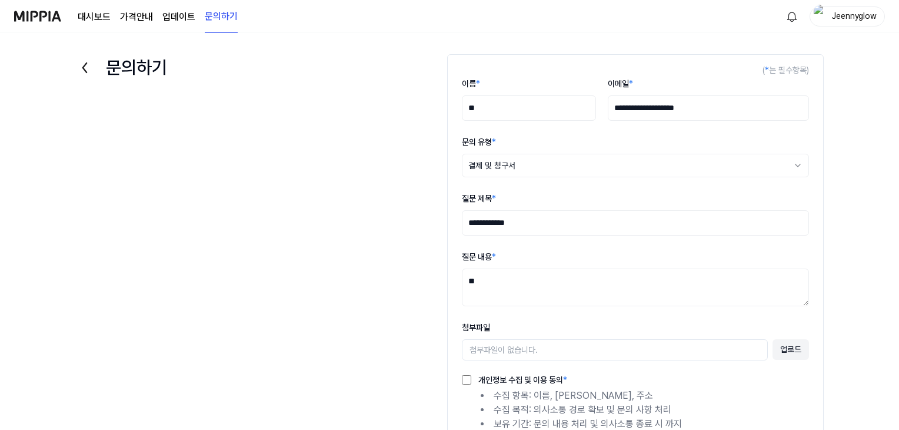
type textarea "*"
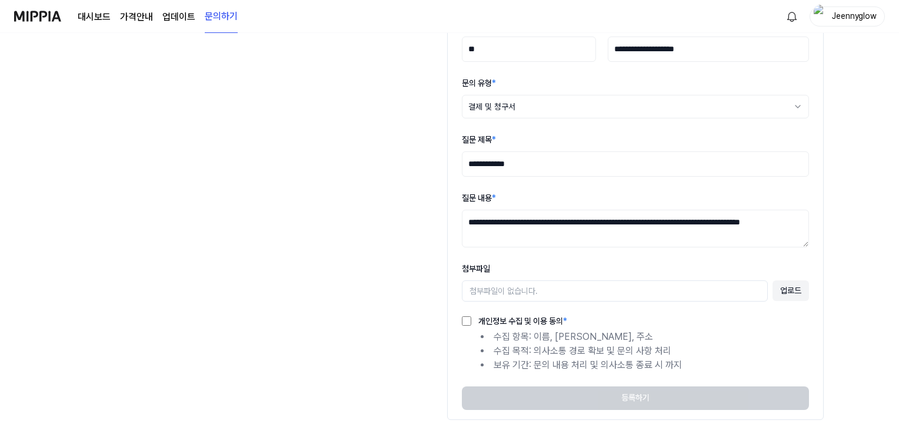
scroll to position [108, 0]
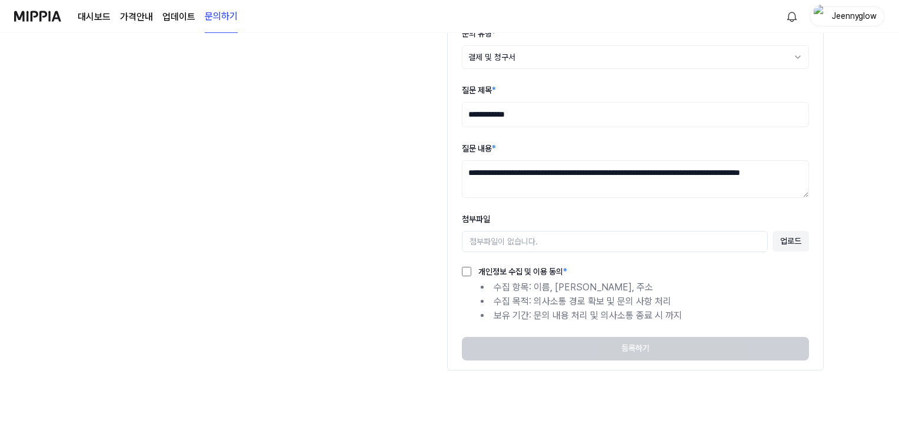
type textarea "**********"
click at [461, 271] on form "**********" at bounding box center [635, 158] width 377 height 424
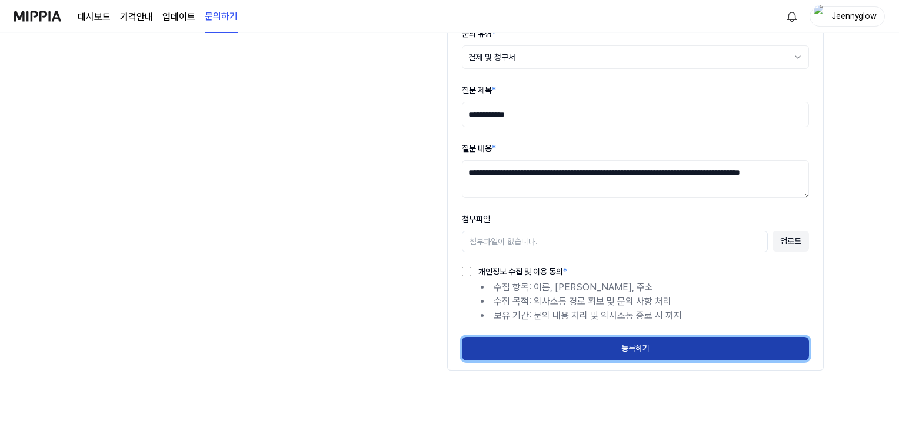
click at [664, 355] on button "등록하기" at bounding box center [635, 349] width 347 height 24
select select
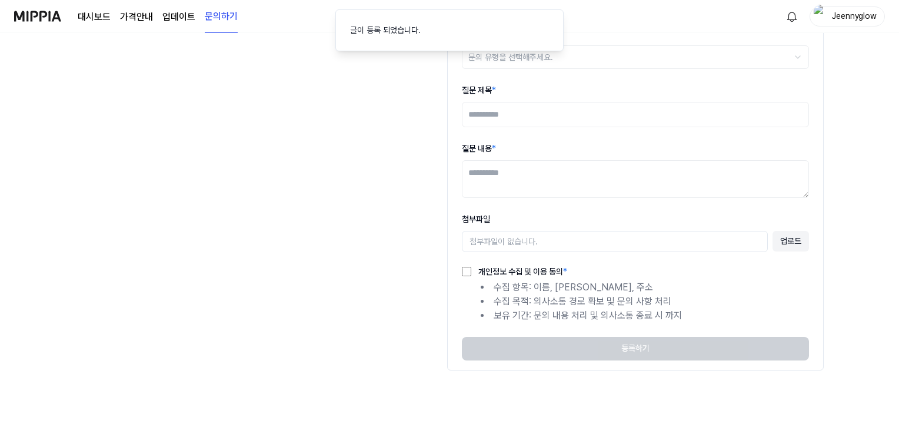
scroll to position [24, 0]
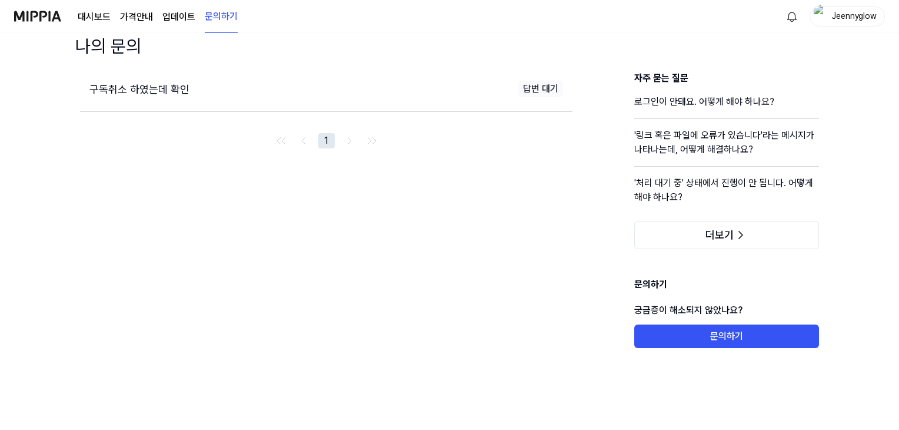
click at [35, 17] on img at bounding box center [37, 16] width 47 height 32
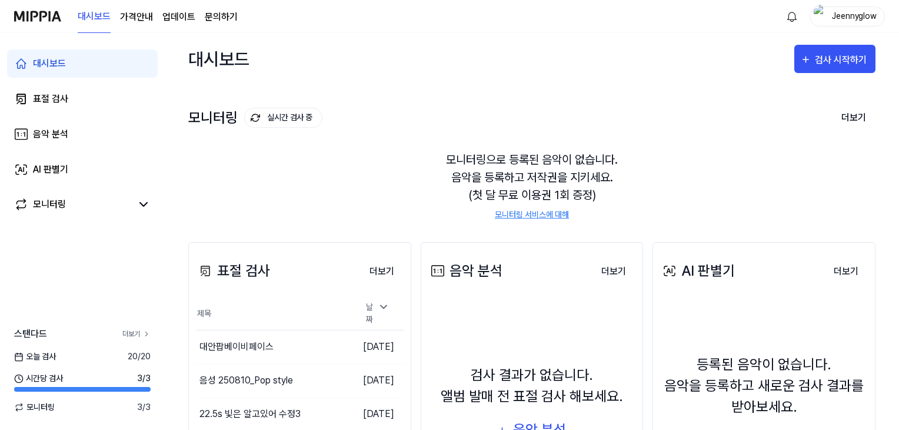
click at [139, 331] on link "더보기" at bounding box center [136, 333] width 28 height 11
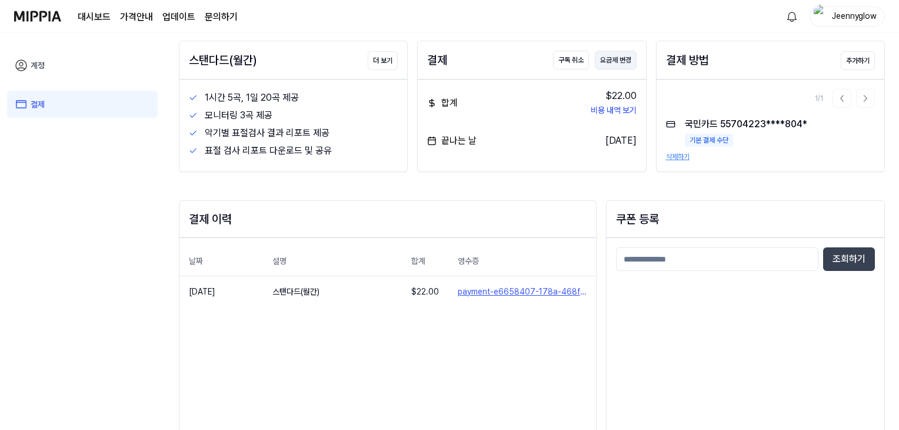
click at [599, 62] on button "요금제 변경" at bounding box center [616, 60] width 42 height 19
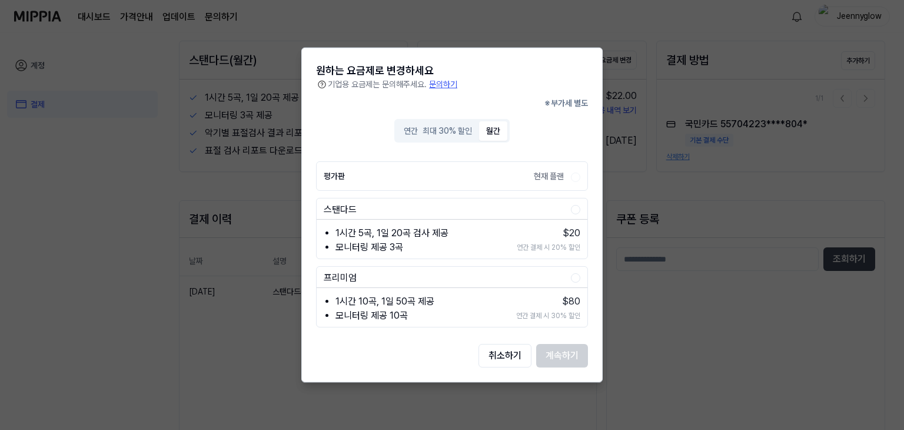
click at [501, 128] on button "월간" at bounding box center [493, 130] width 28 height 19
click at [517, 363] on button "취소하기" at bounding box center [504, 356] width 53 height 24
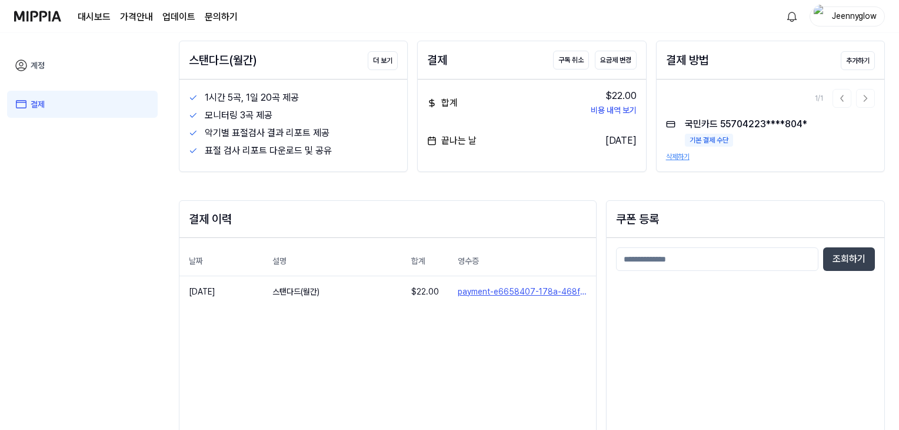
click at [688, 361] on div "조회하기" at bounding box center [746, 358] width 278 height 240
